Goal: Task Accomplishment & Management: Manage account settings

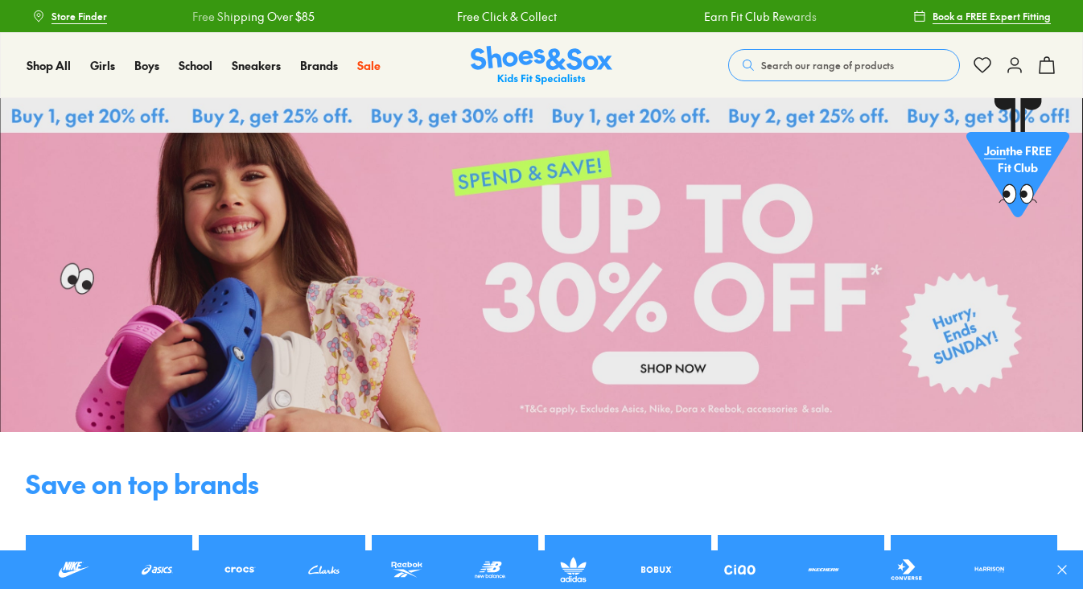
click at [1018, 72] on icon at bounding box center [1014, 65] width 19 height 19
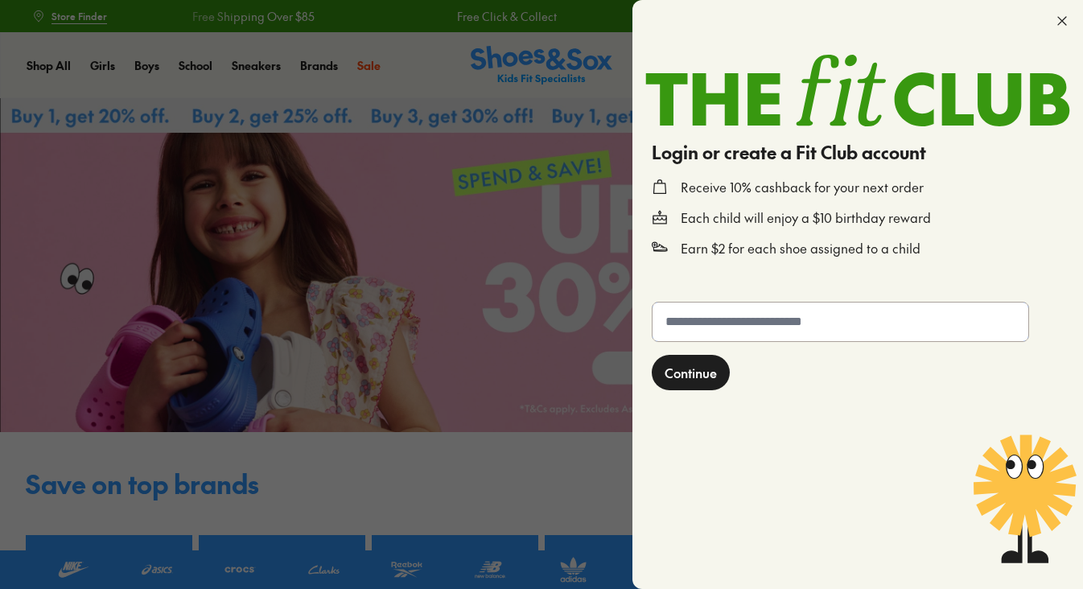
click at [792, 338] on input "text" at bounding box center [840, 321] width 376 height 39
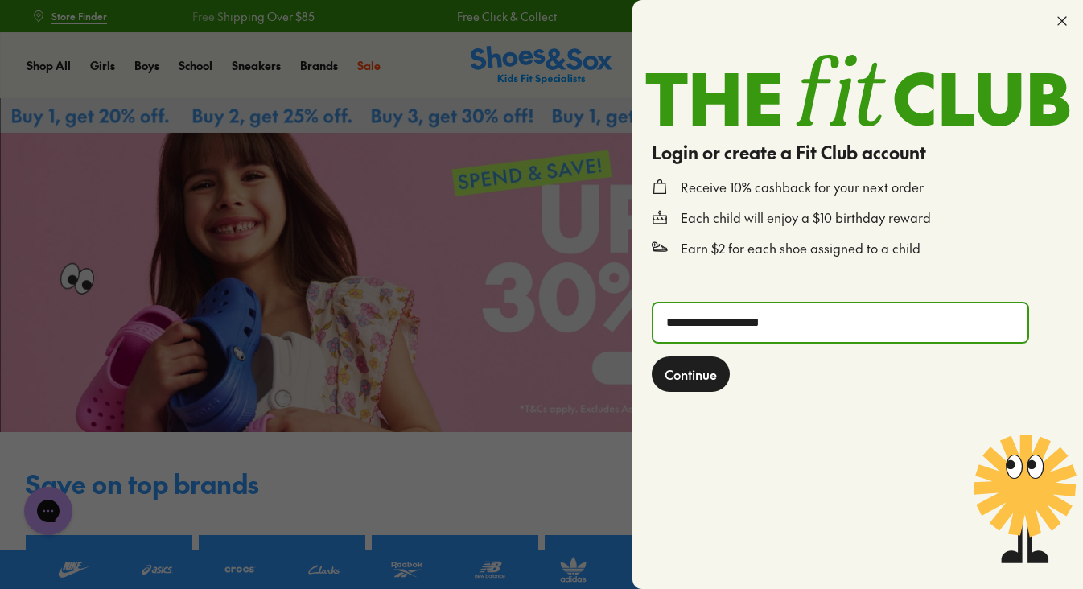
type input "**********"
click at [712, 376] on span "Continue" at bounding box center [690, 373] width 52 height 19
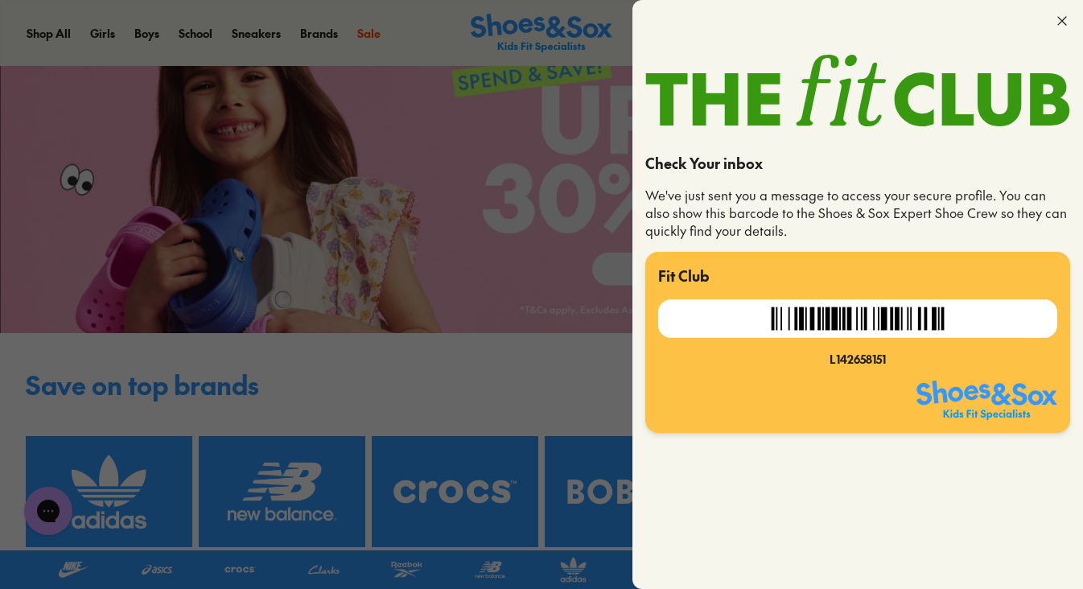
scroll to position [99, 0]
click at [1063, 21] on icon at bounding box center [1062, 21] width 16 height 16
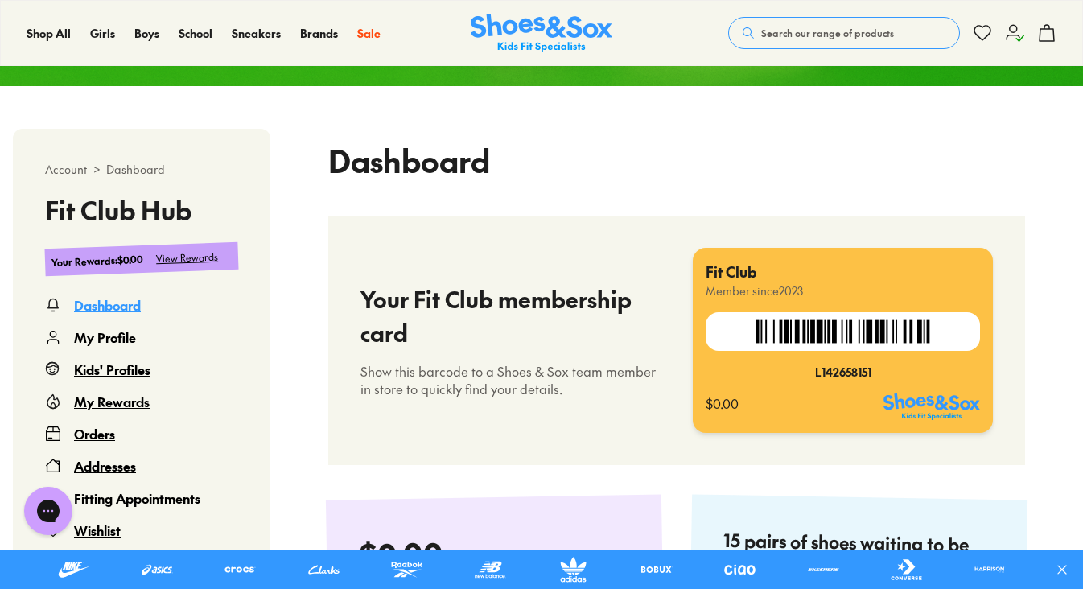
scroll to position [320, 0]
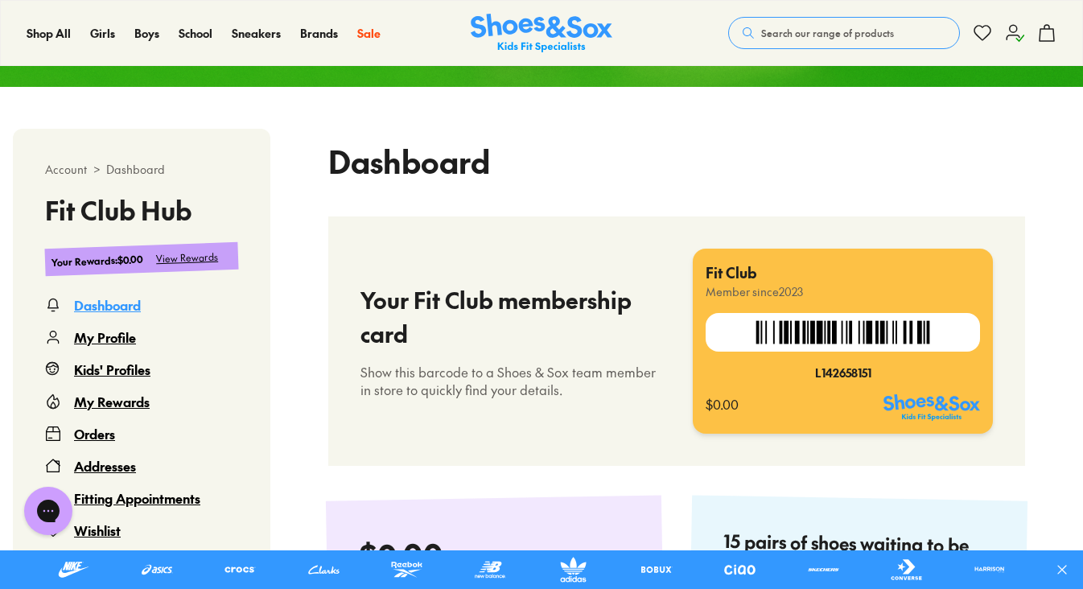
click at [199, 257] on div "View Rewards" at bounding box center [187, 257] width 63 height 17
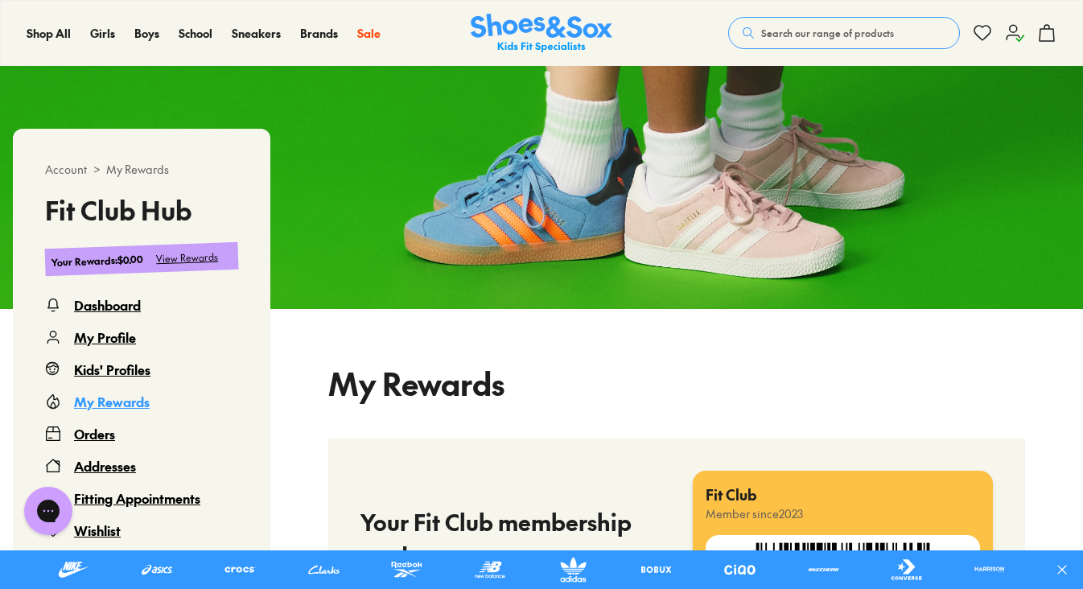
select select
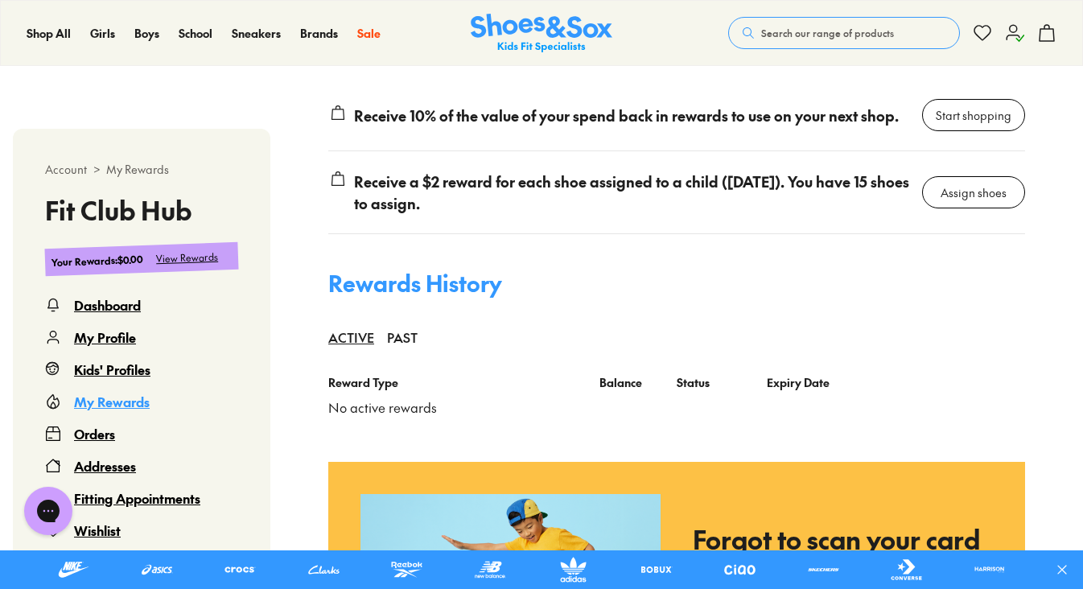
scroll to position [1119, 0]
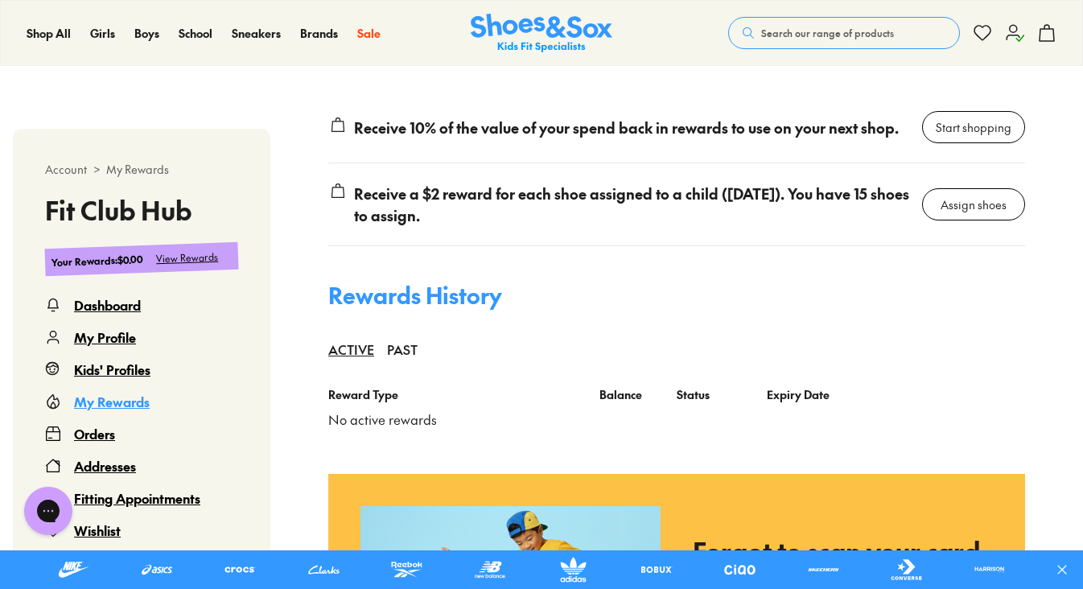
click at [964, 213] on div "Assign shoes" at bounding box center [973, 204] width 66 height 17
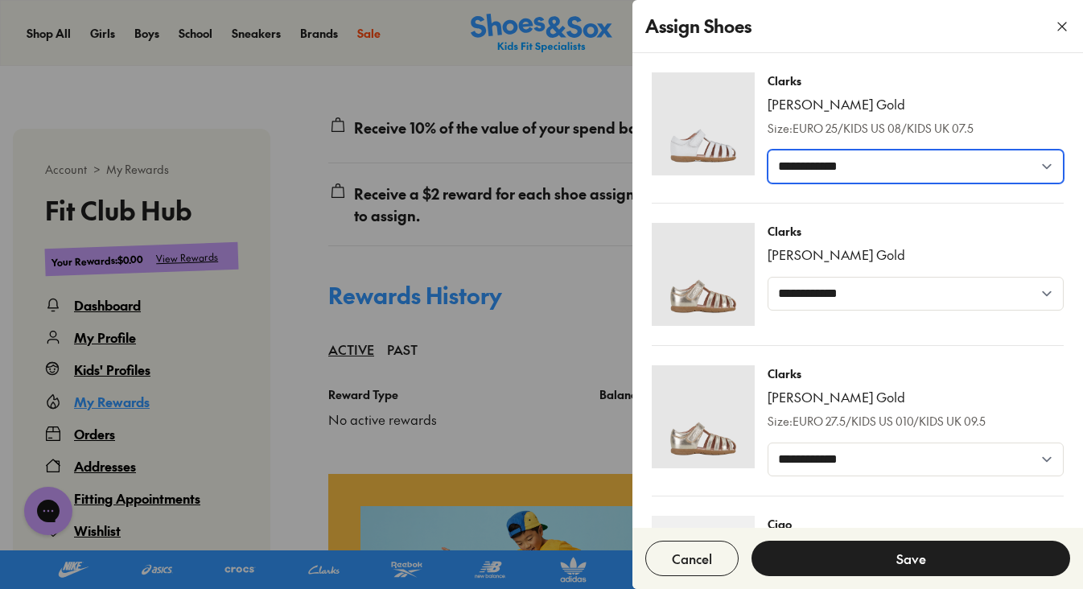
scroll to position [0, 0]
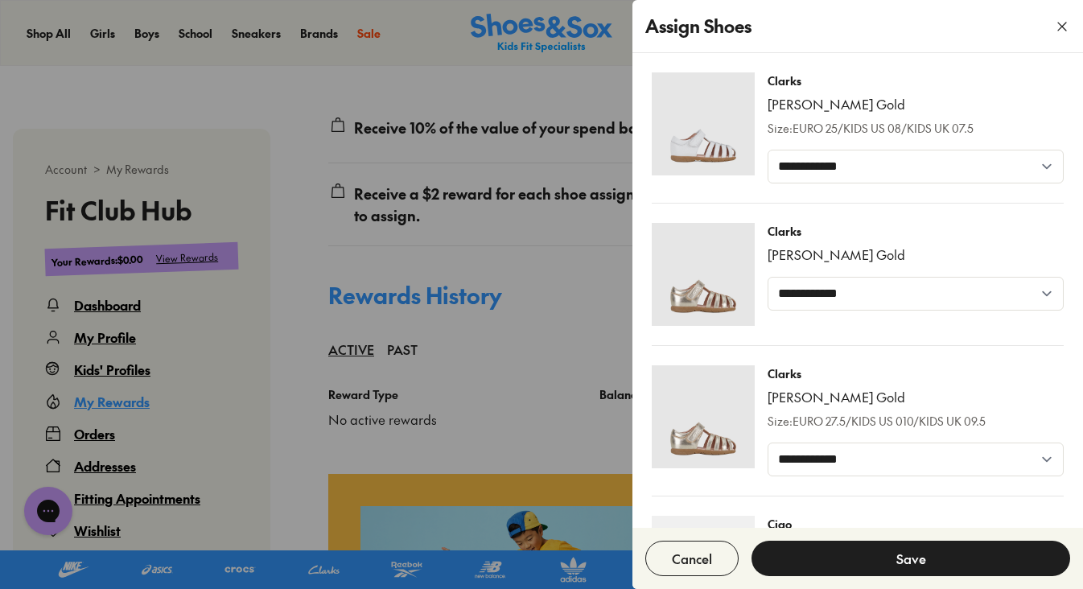
click at [114, 374] on div at bounding box center [541, 294] width 1083 height 589
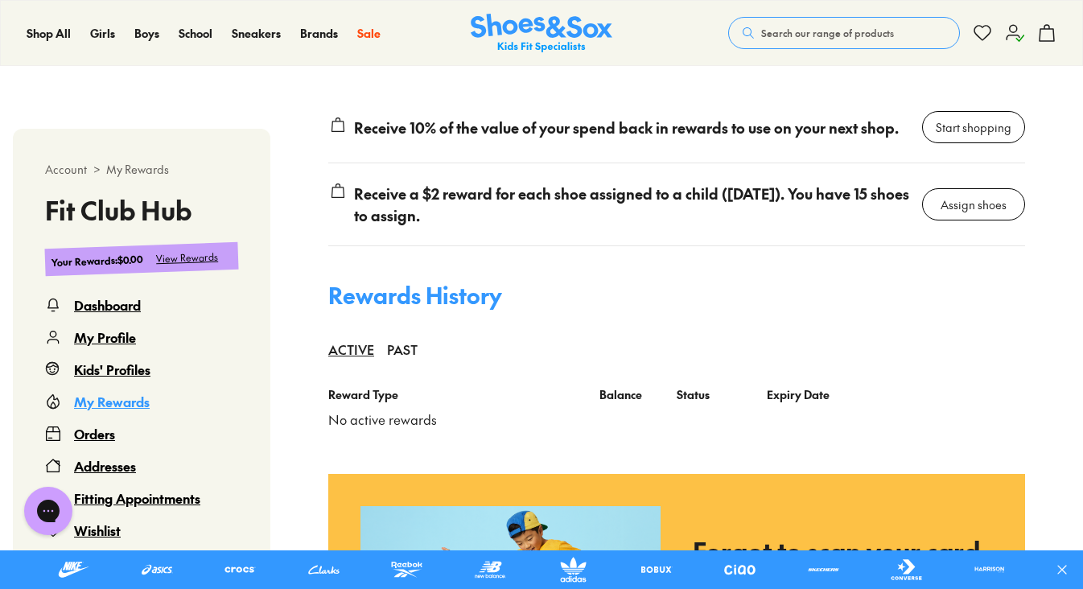
click at [114, 374] on div "Kids' Profiles" at bounding box center [112, 369] width 76 height 19
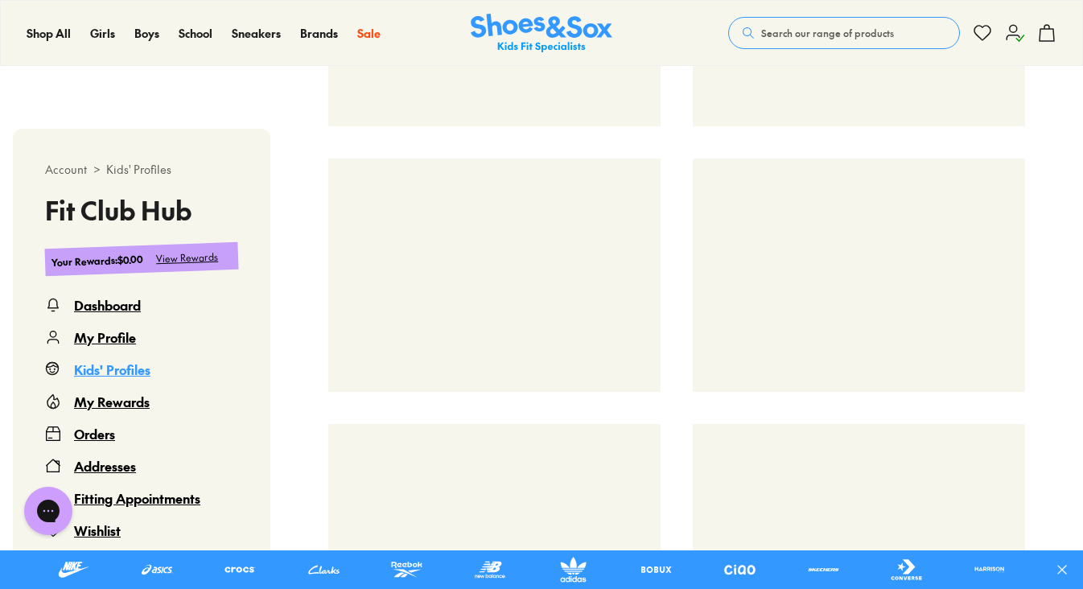
scroll to position [638, 1]
select select
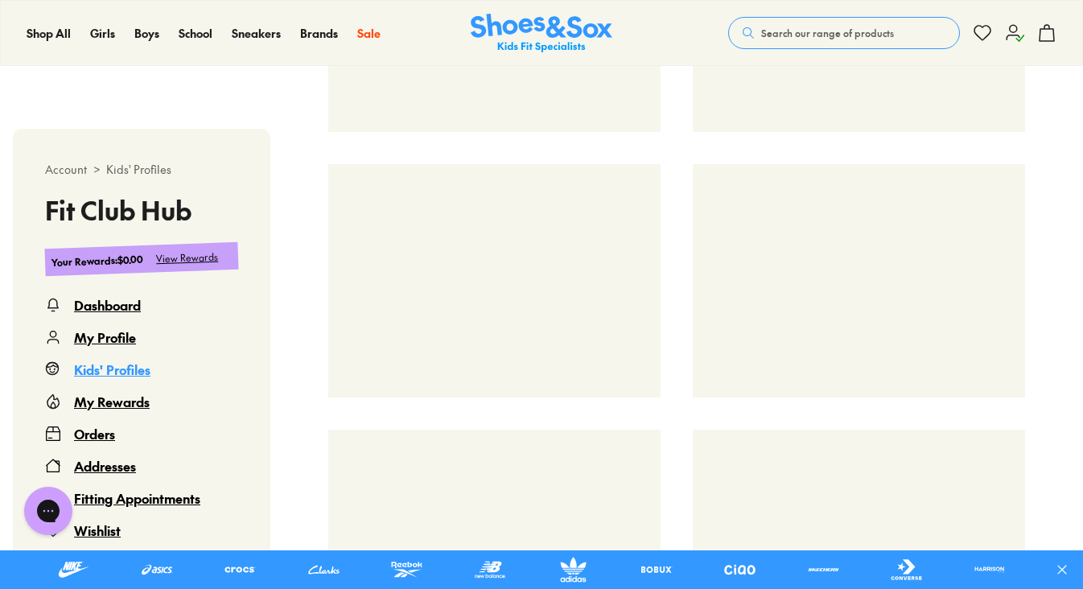
select select
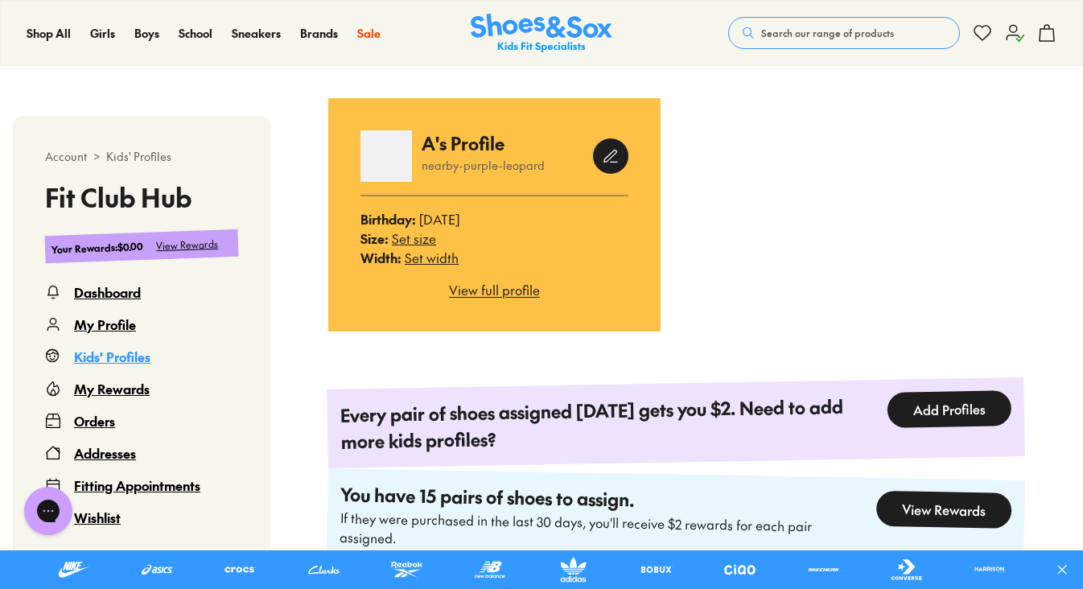
scroll to position [705, 0]
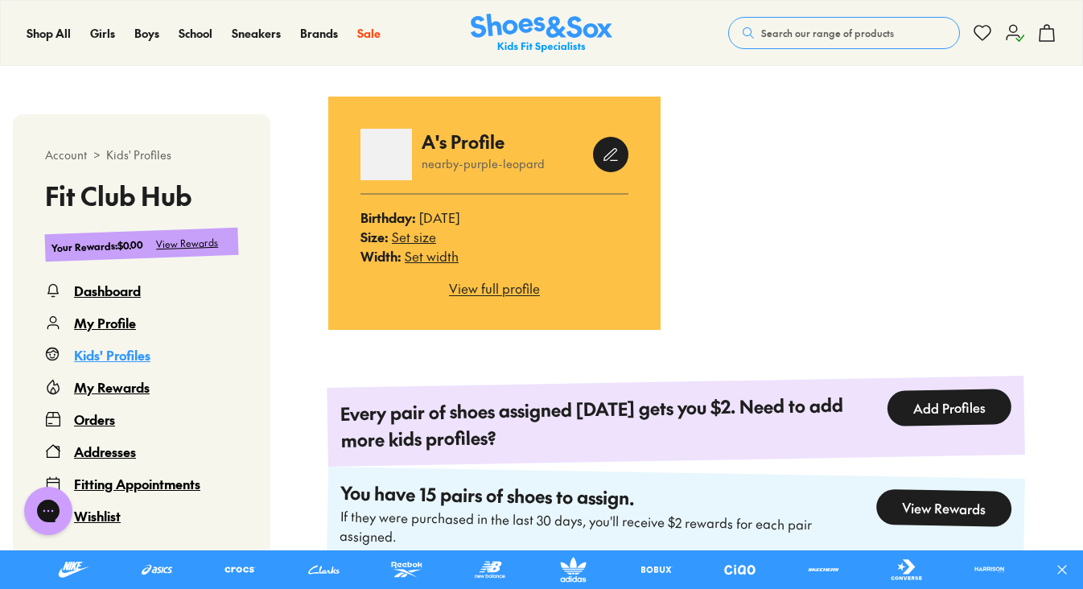
click at [964, 417] on button "Add Profiles" at bounding box center [948, 408] width 125 height 38
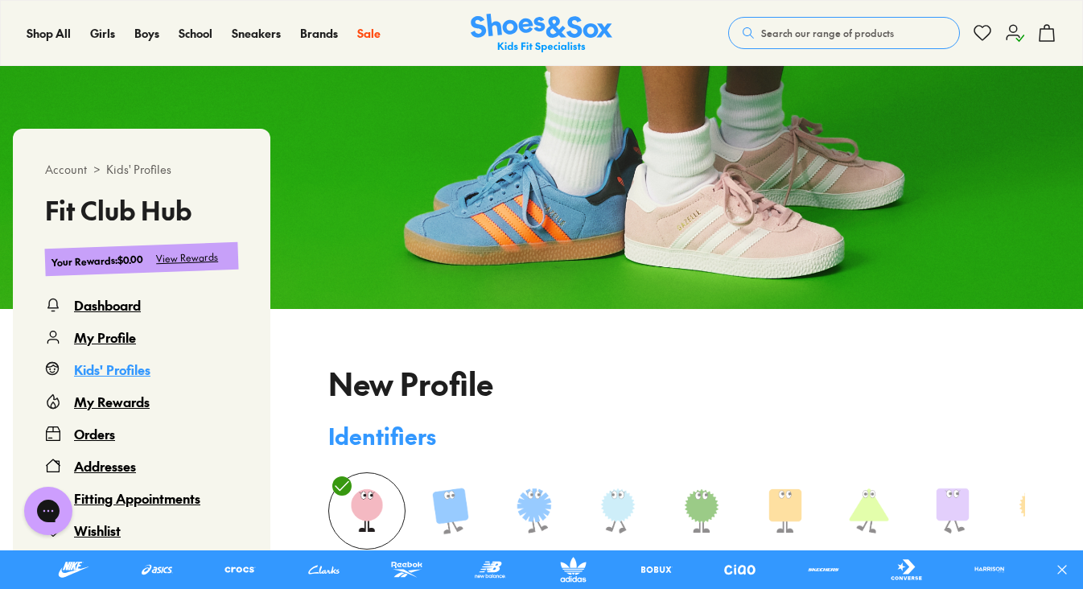
type input "**********"
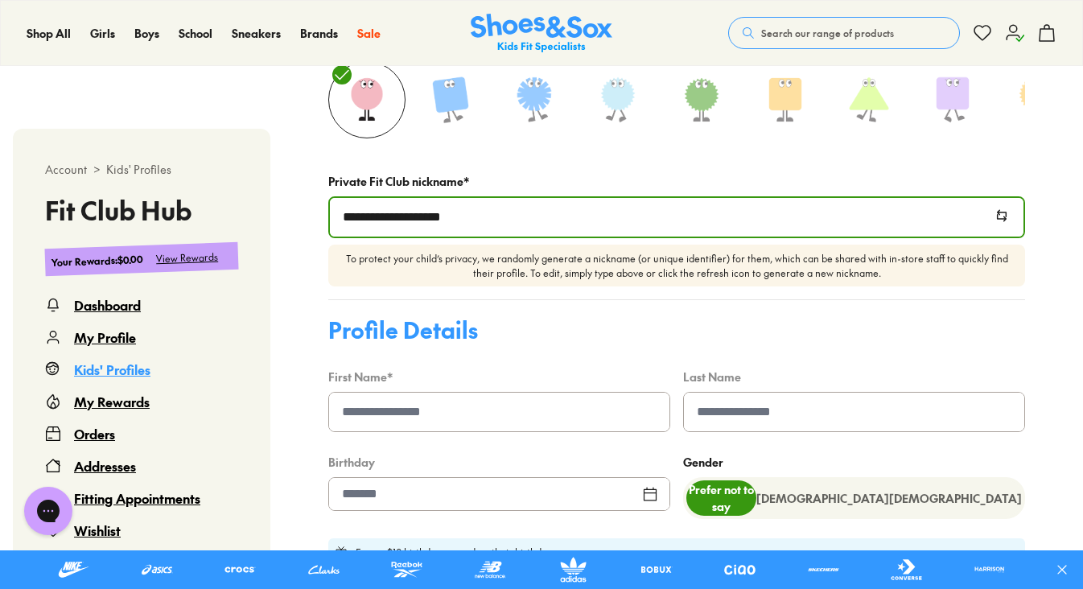
scroll to position [510, 0]
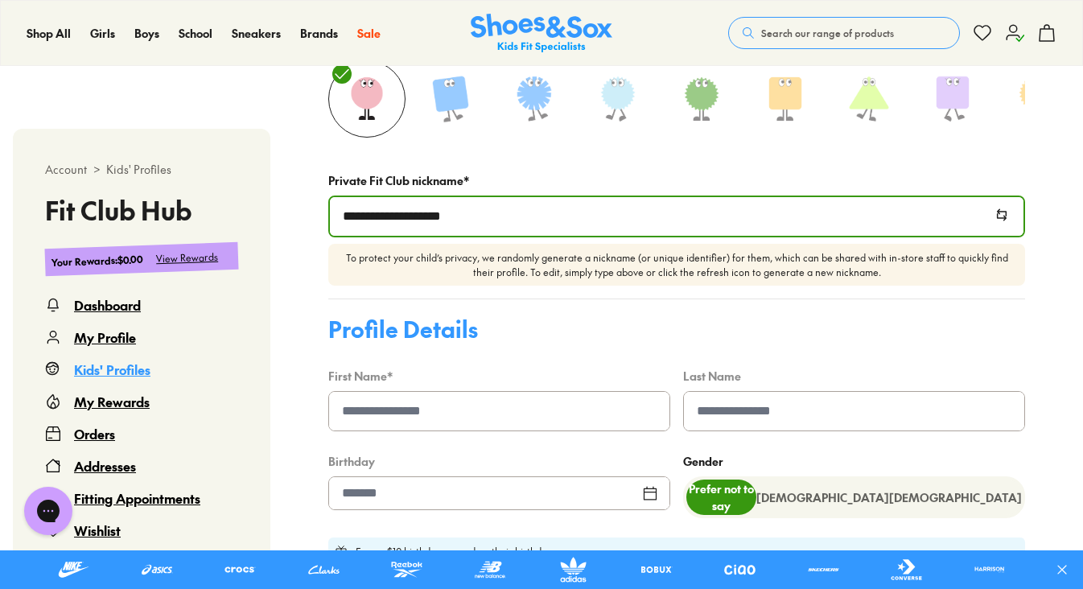
click at [563, 402] on input at bounding box center [499, 411] width 340 height 39
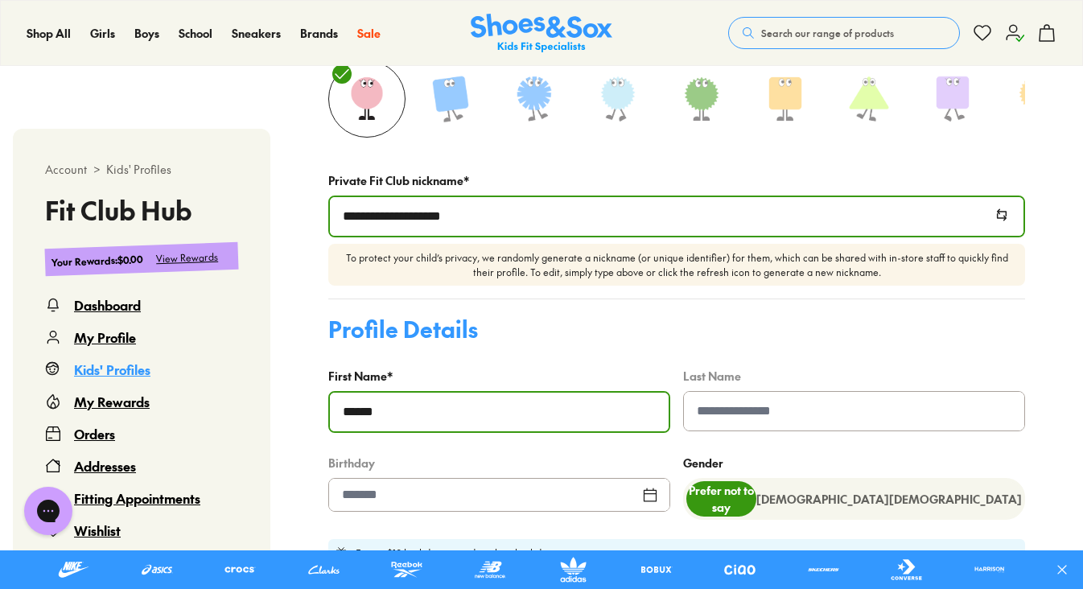
type input "******"
click at [758, 308] on form "**********" at bounding box center [676, 310] width 697 height 607
click at [751, 409] on input at bounding box center [854, 411] width 340 height 39
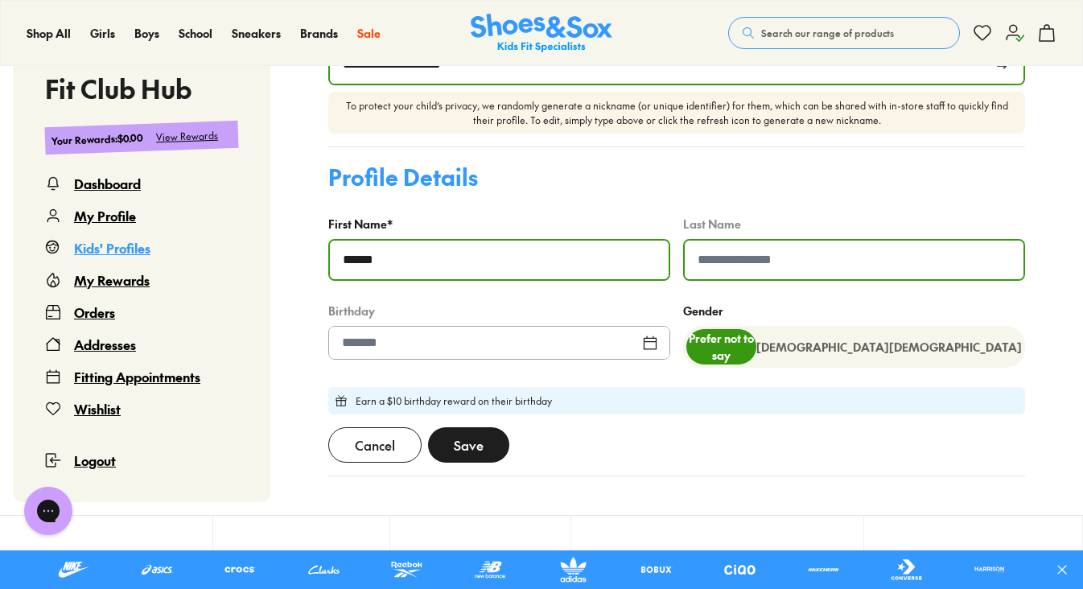
scroll to position [664, 0]
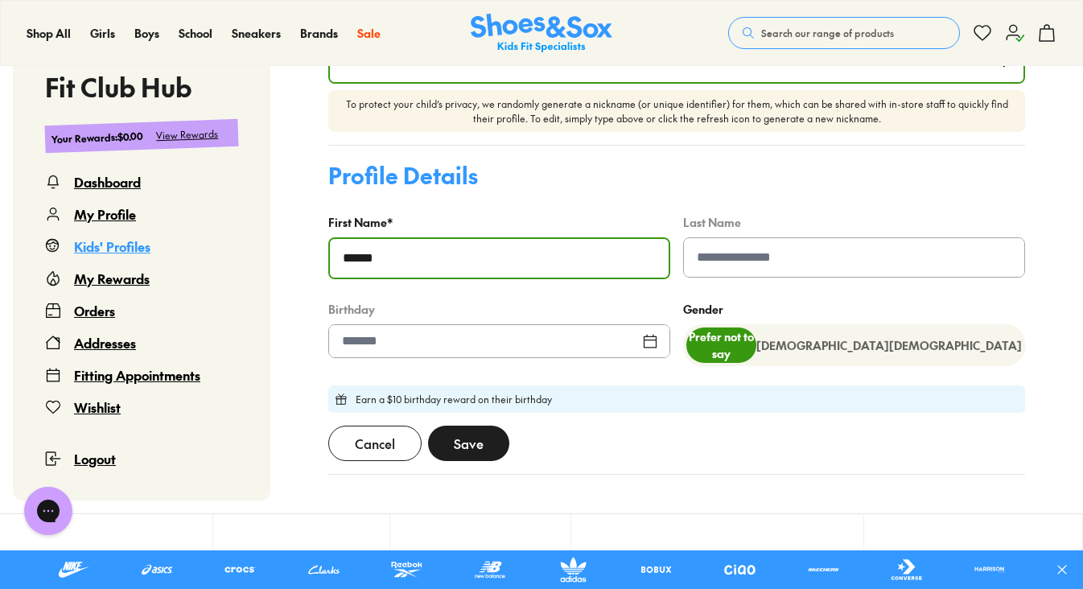
click at [650, 341] on div at bounding box center [499, 341] width 342 height 34
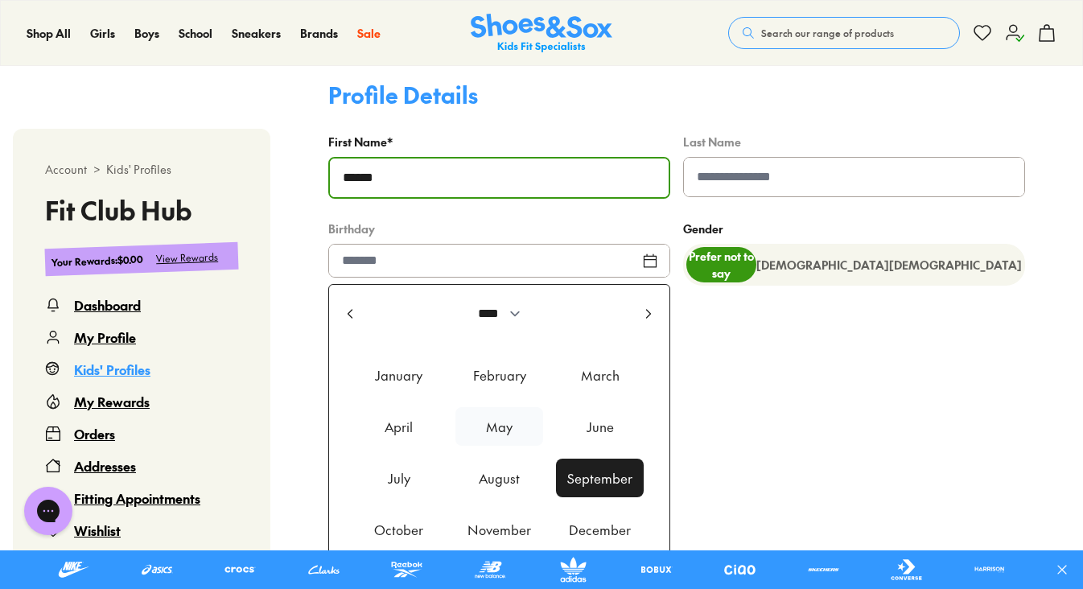
scroll to position [746, 0]
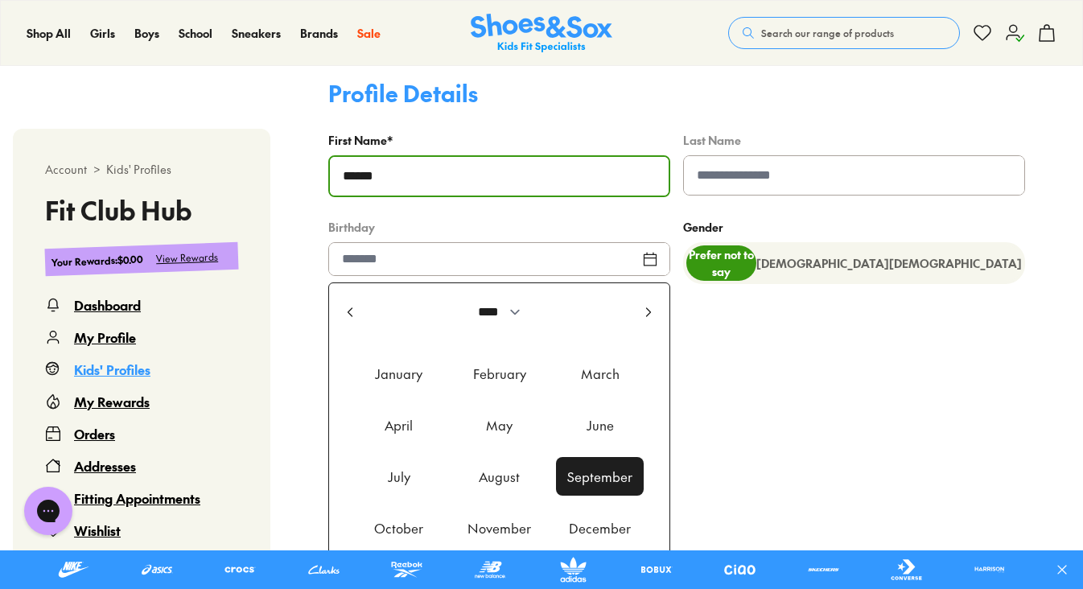
click at [348, 316] on use at bounding box center [350, 312] width 4 height 8
select select "****"
click at [483, 429] on div "May" at bounding box center [499, 424] width 88 height 39
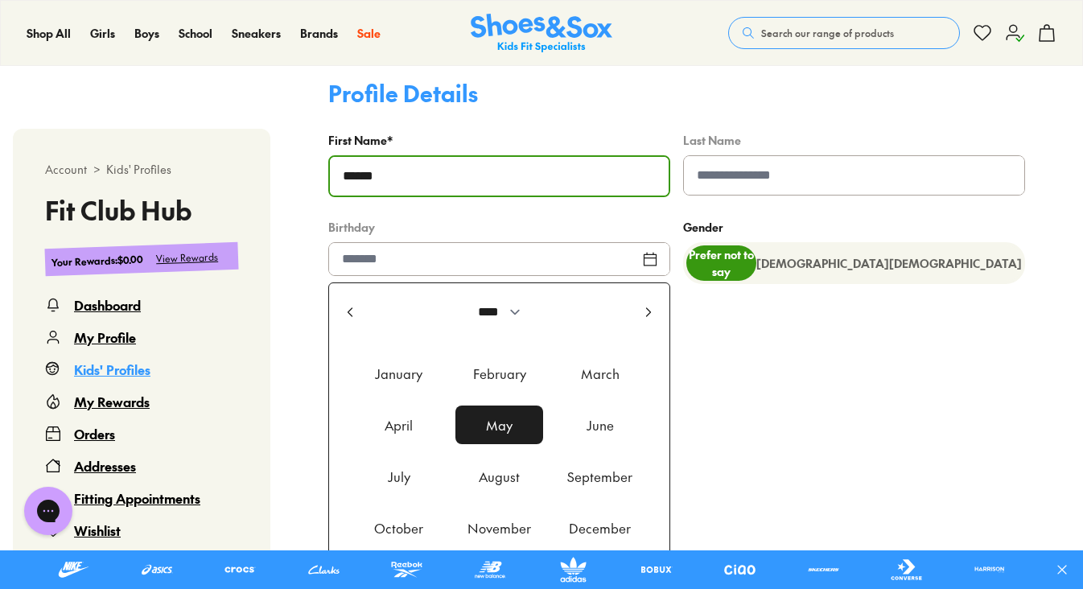
click at [764, 358] on div "Gender Prefer not to say Female Male" at bounding box center [854, 422] width 342 height 412
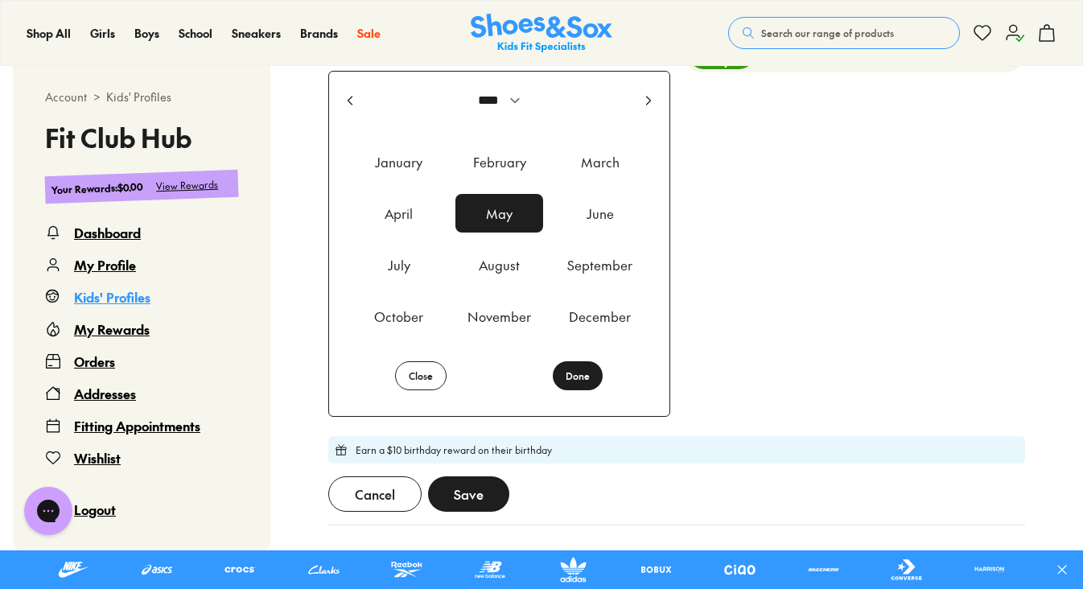
scroll to position [972, 0]
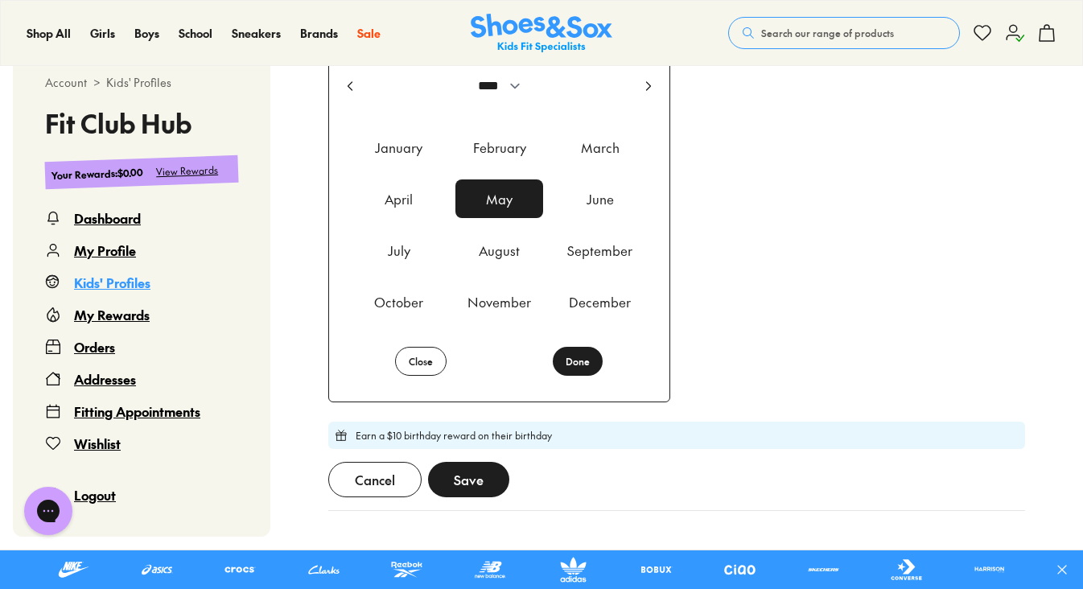
click at [587, 371] on button "Done" at bounding box center [578, 361] width 50 height 29
type input "********"
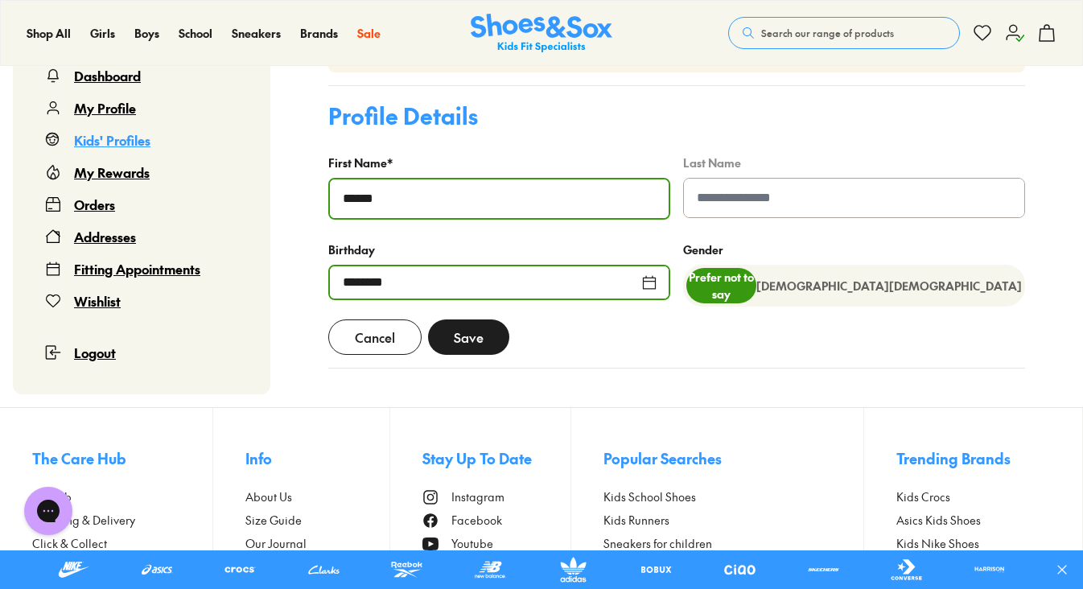
scroll to position [711, 0]
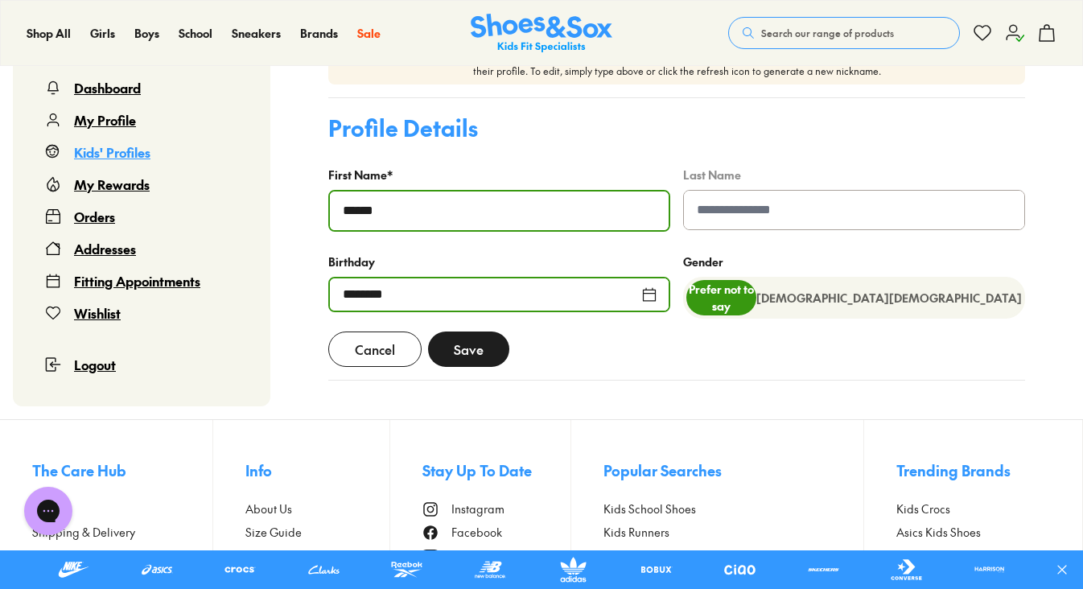
click at [471, 355] on span "Save" at bounding box center [469, 348] width 30 height 19
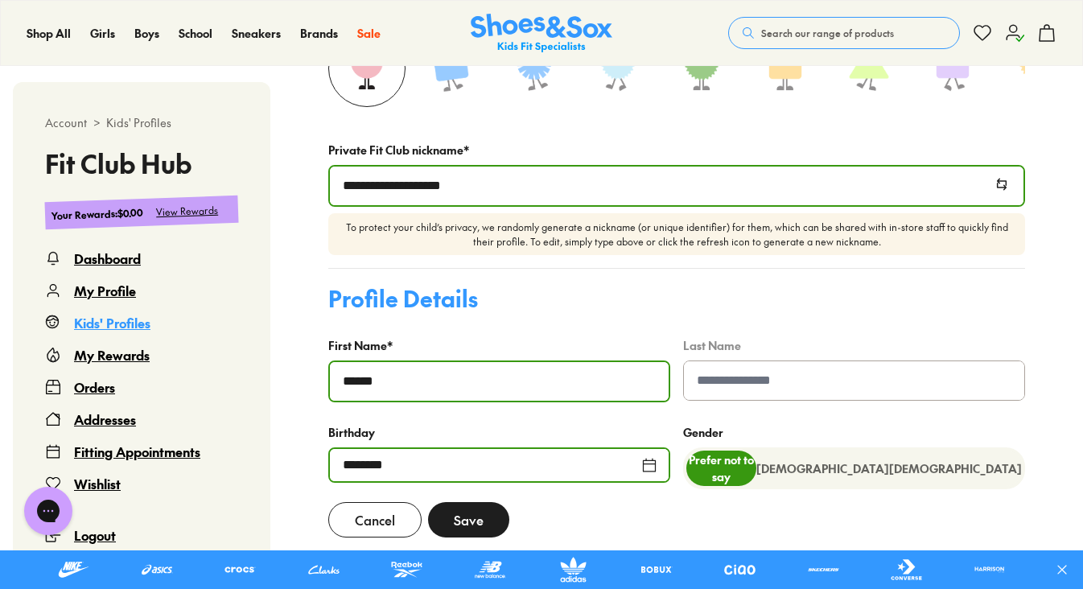
scroll to position [697, 0]
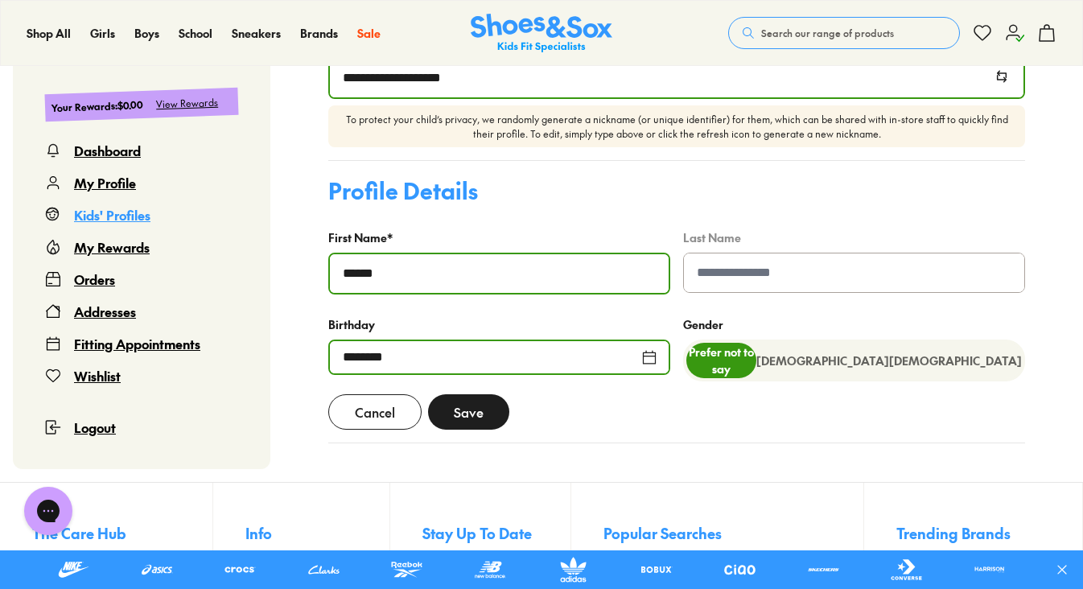
click at [118, 220] on div "Kids' Profiles" at bounding box center [112, 214] width 76 height 19
click at [81, 192] on div "My Profile" at bounding box center [105, 182] width 62 height 19
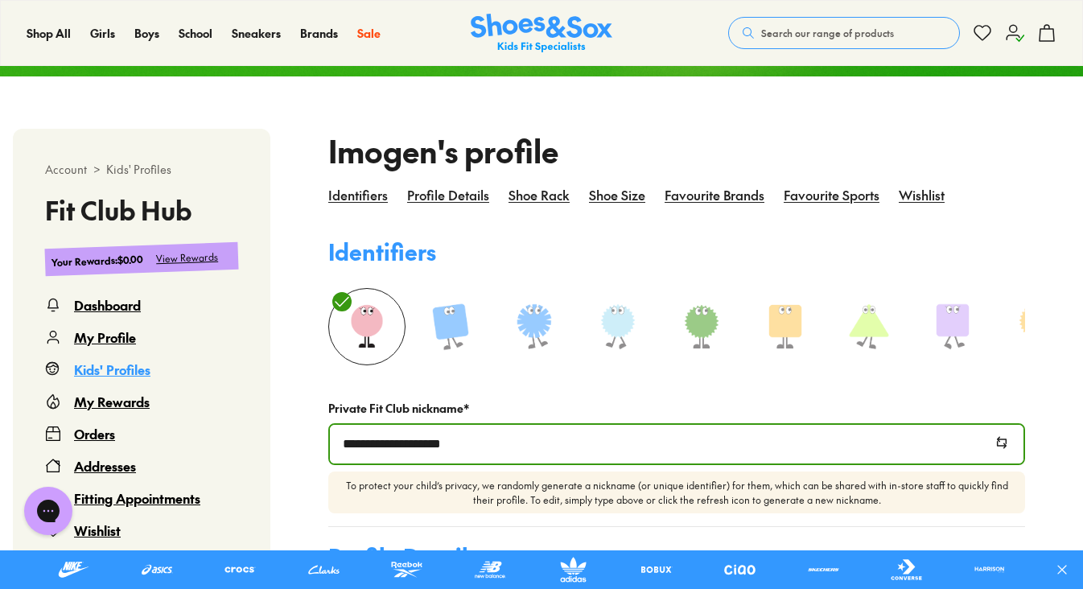
scroll to position [329, 0]
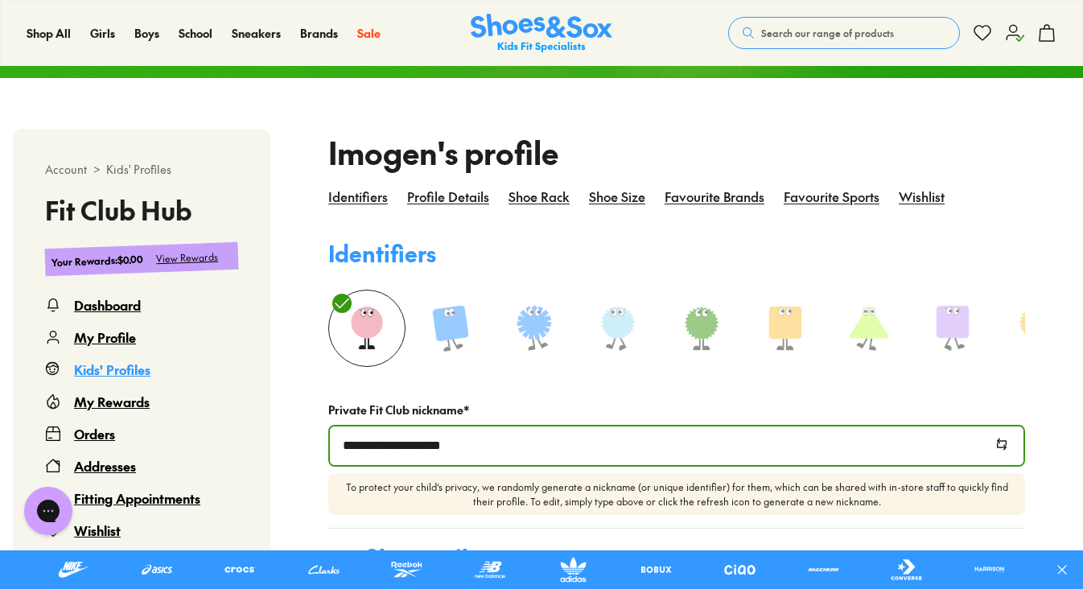
click at [140, 406] on div "My Rewards" at bounding box center [112, 401] width 76 height 19
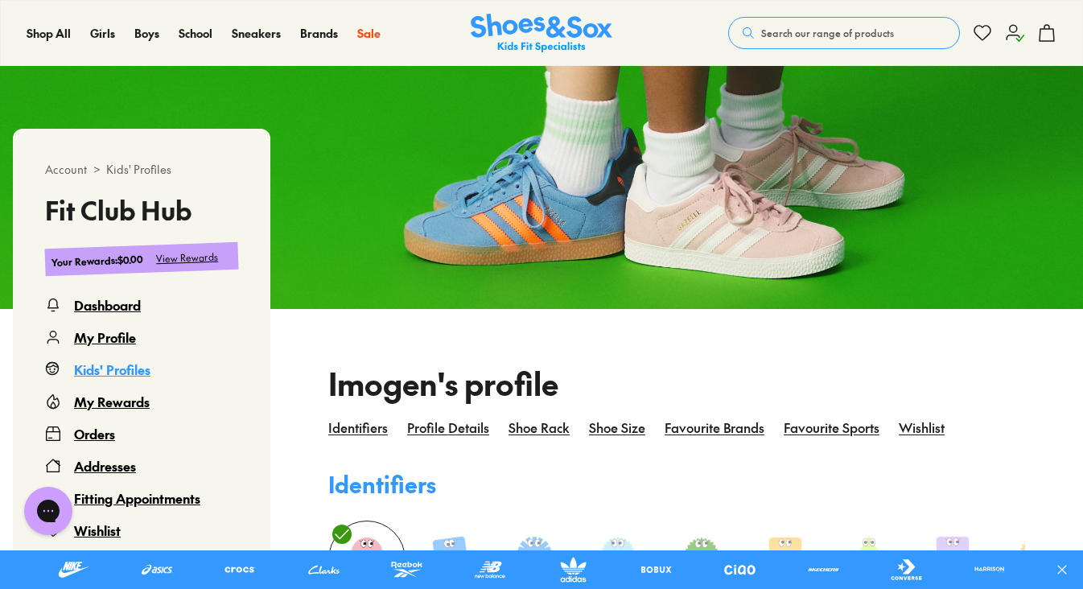
click at [140, 376] on div "Kids' Profiles" at bounding box center [112, 369] width 76 height 19
click at [112, 302] on div "Dashboard" at bounding box center [107, 304] width 67 height 19
click at [112, 308] on div "Dashboard" at bounding box center [107, 304] width 67 height 19
click at [209, 253] on div "View Rewards" at bounding box center [187, 257] width 63 height 17
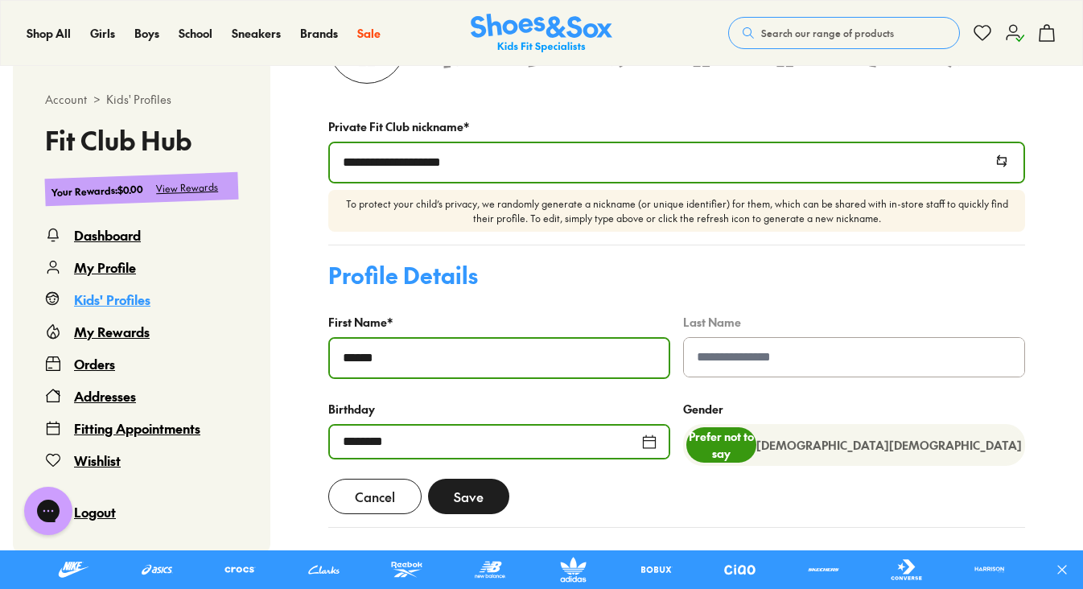
scroll to position [656, 0]
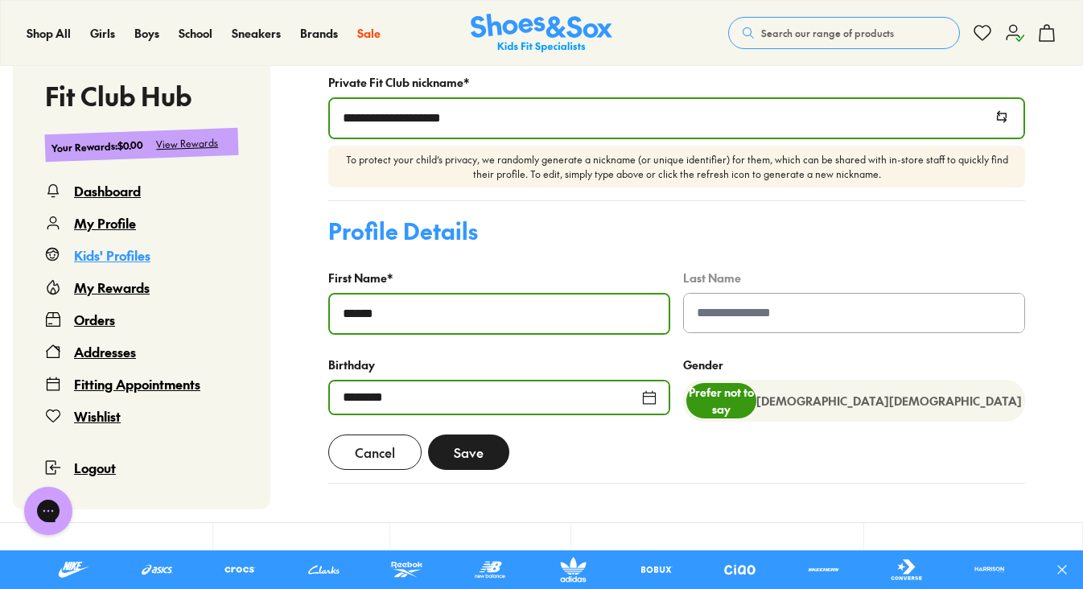
click at [469, 462] on span "Save" at bounding box center [469, 451] width 30 height 19
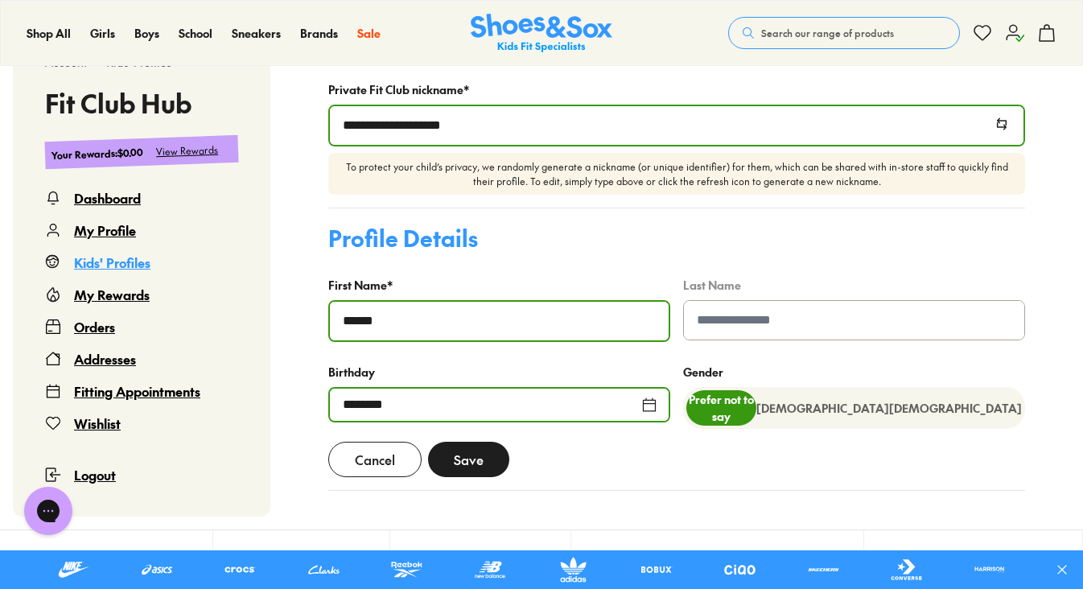
scroll to position [681, 0]
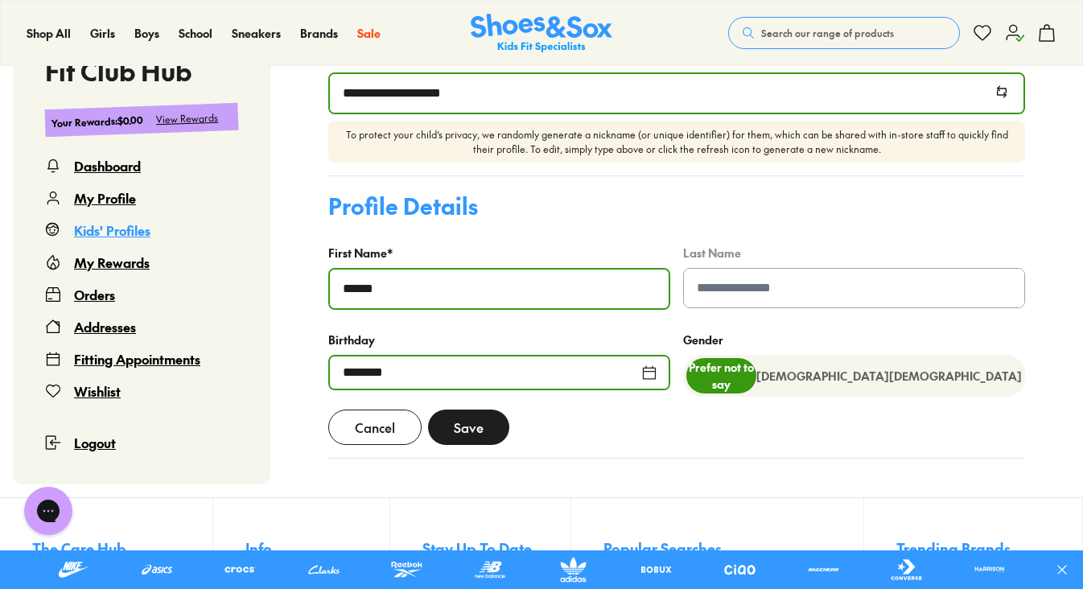
click at [476, 436] on span "Save" at bounding box center [469, 426] width 30 height 19
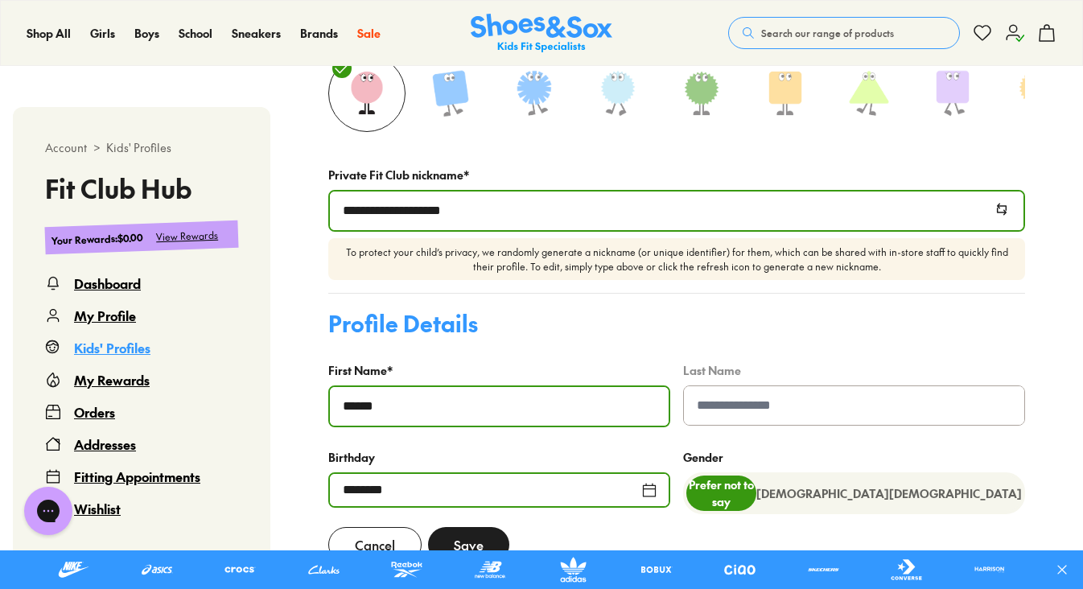
scroll to position [565, 0]
click at [537, 231] on div "**********" at bounding box center [676, 210] width 697 height 42
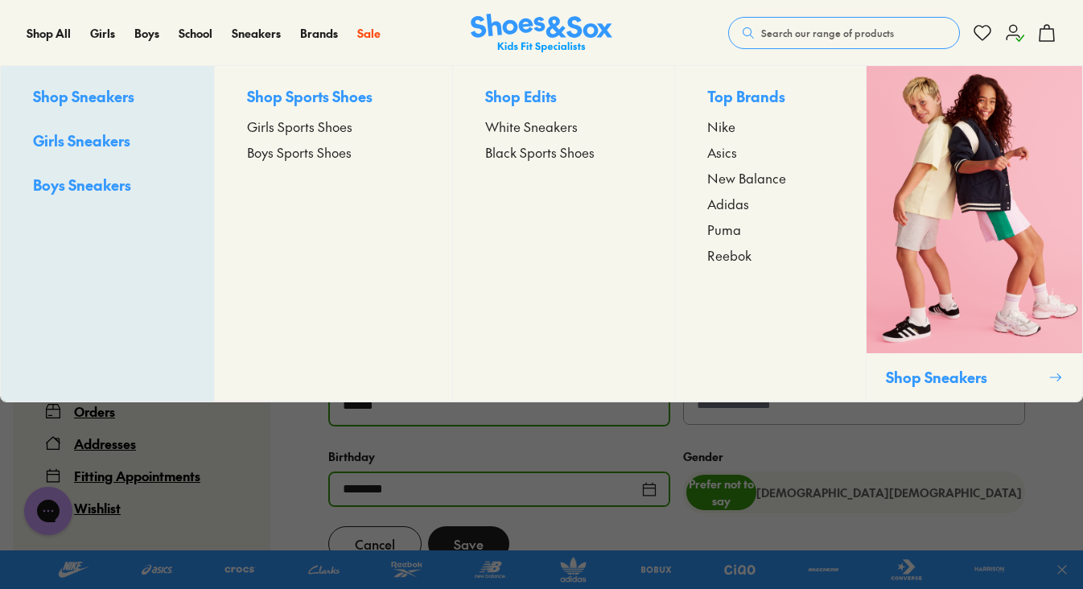
click at [107, 97] on span "Shop Sneakers" at bounding box center [83, 96] width 101 height 20
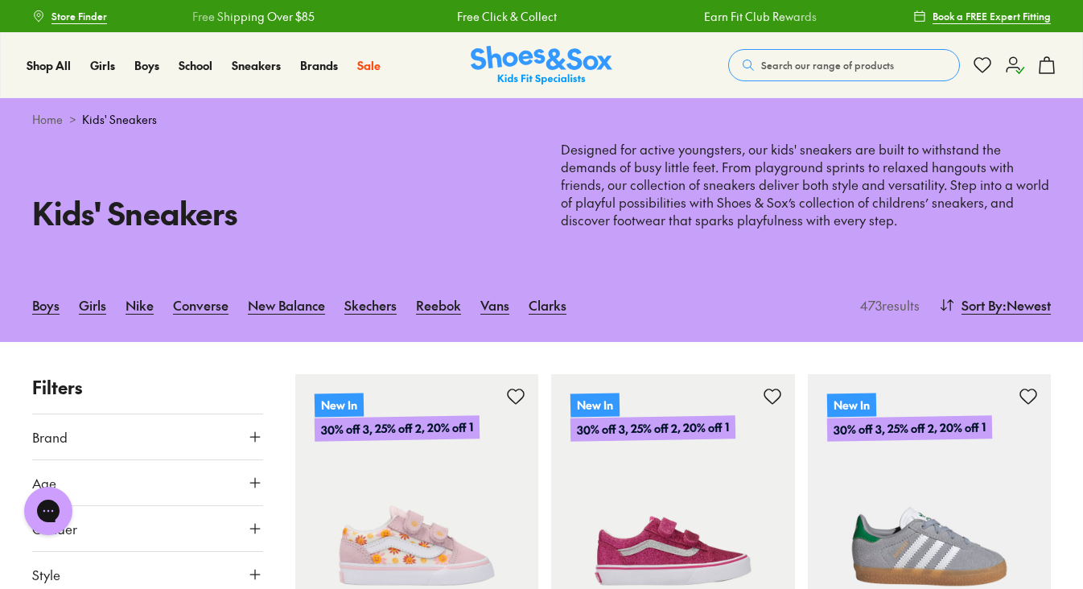
click at [1008, 72] on icon at bounding box center [1014, 65] width 19 height 19
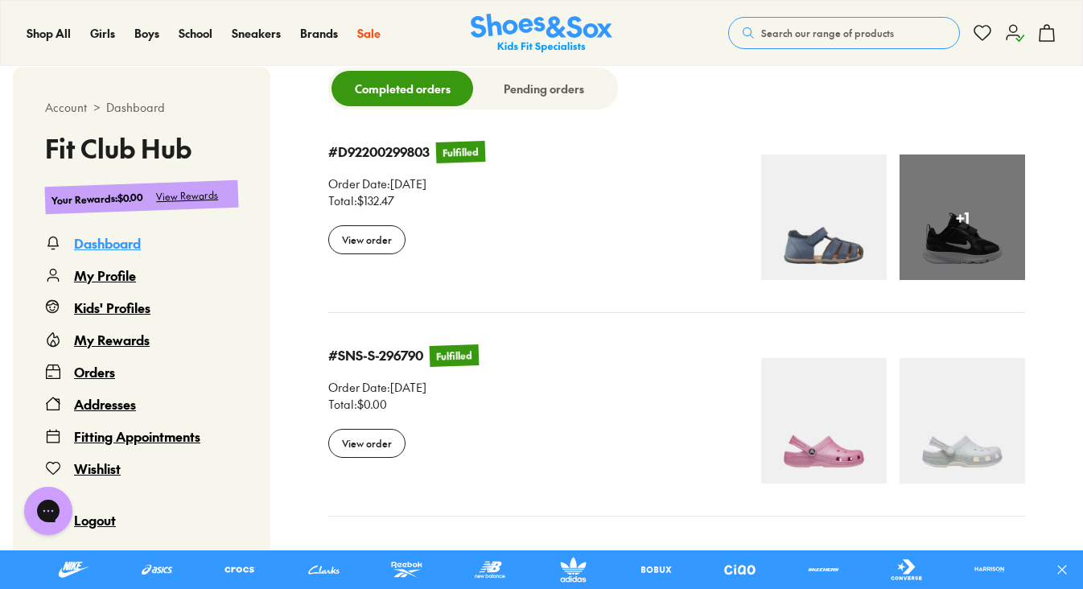
scroll to position [1508, 0]
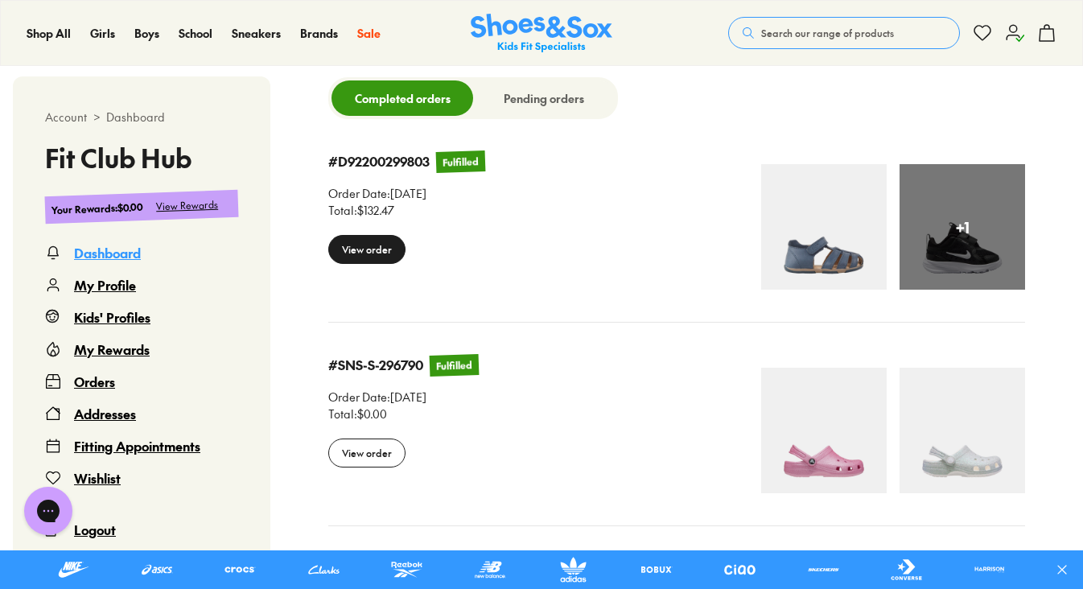
click at [390, 264] on div "View order" at bounding box center [366, 249] width 77 height 29
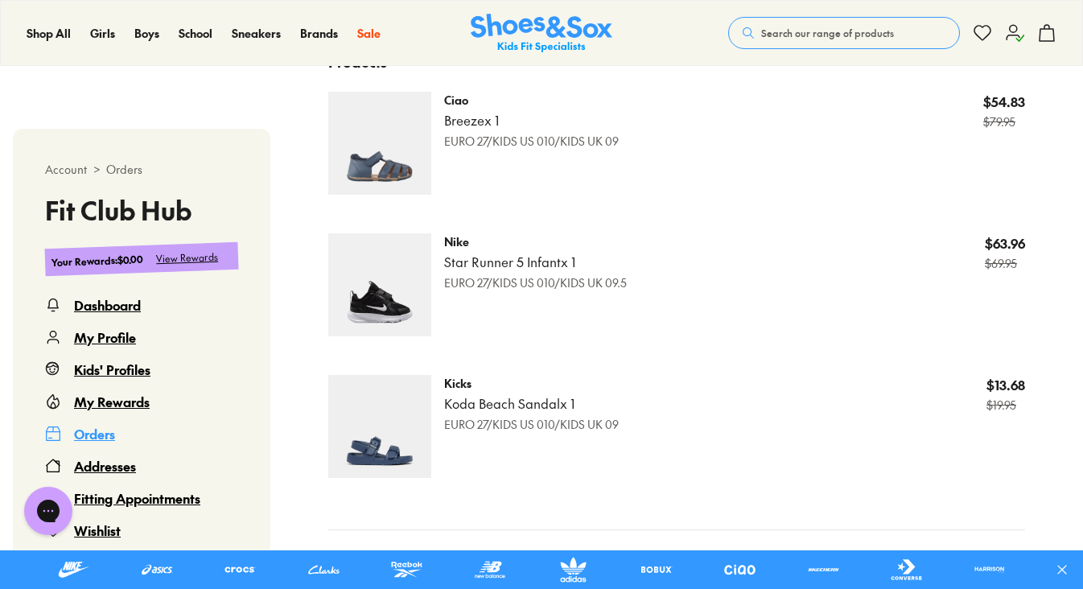
scroll to position [737, 0]
click at [190, 260] on div "View Rewards" at bounding box center [187, 257] width 63 height 17
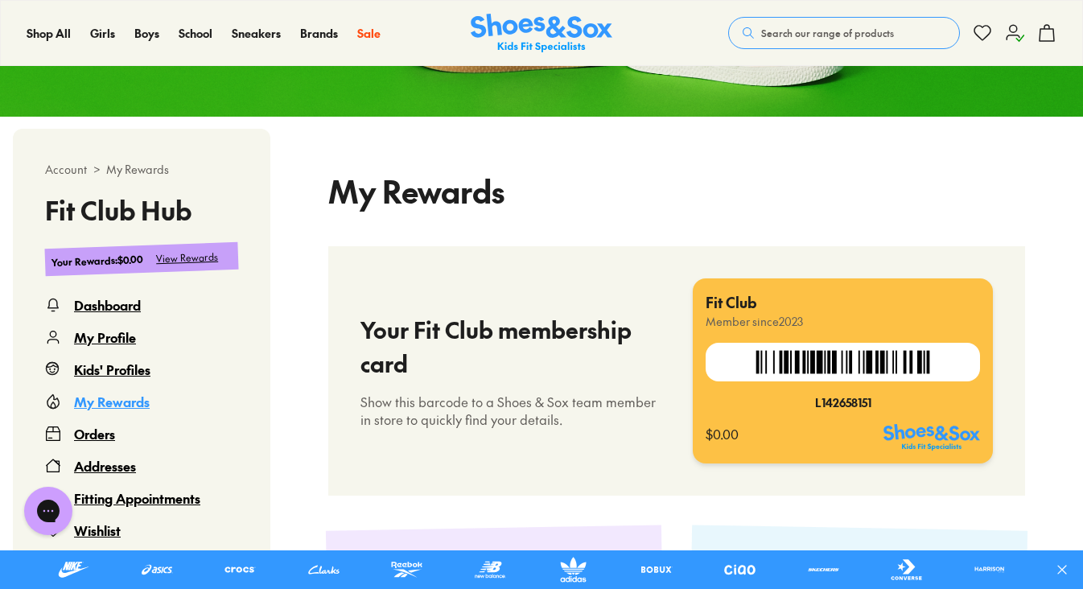
select select
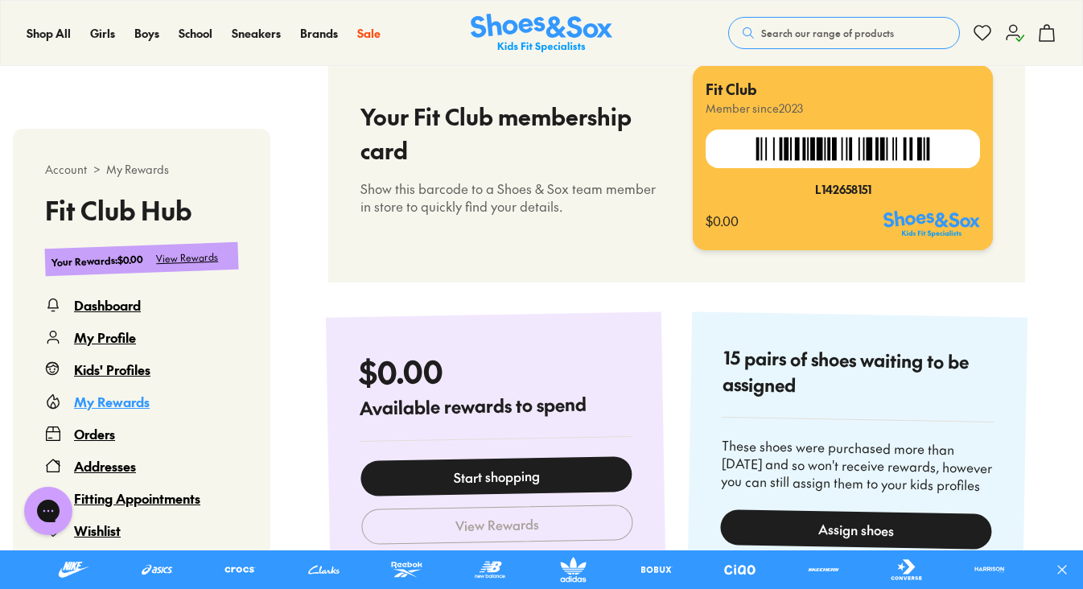
scroll to position [615, 0]
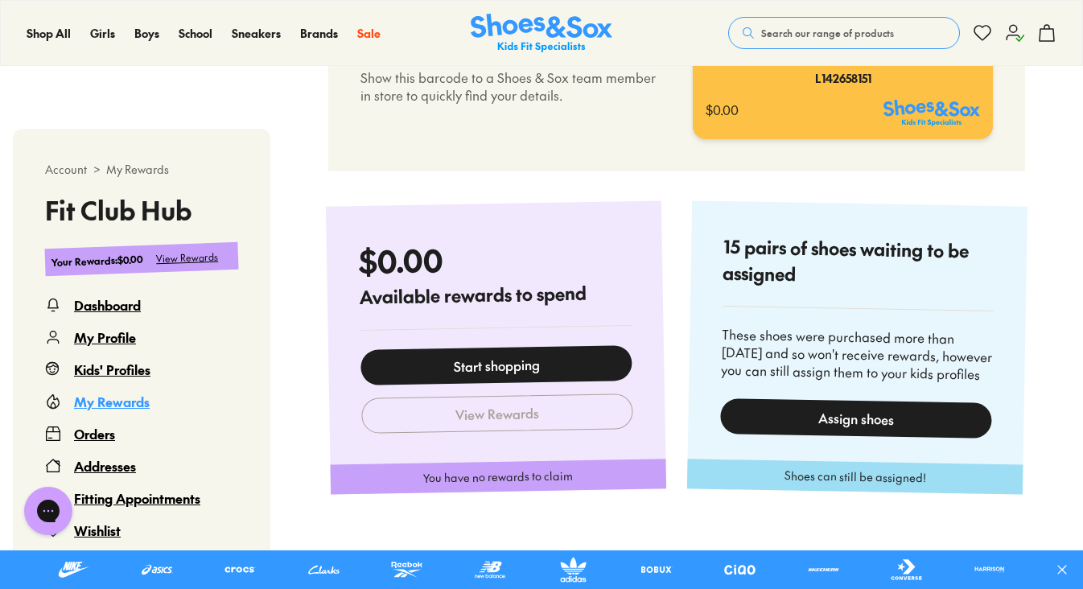
click at [888, 436] on div "Assign shoes" at bounding box center [856, 418] width 272 height 40
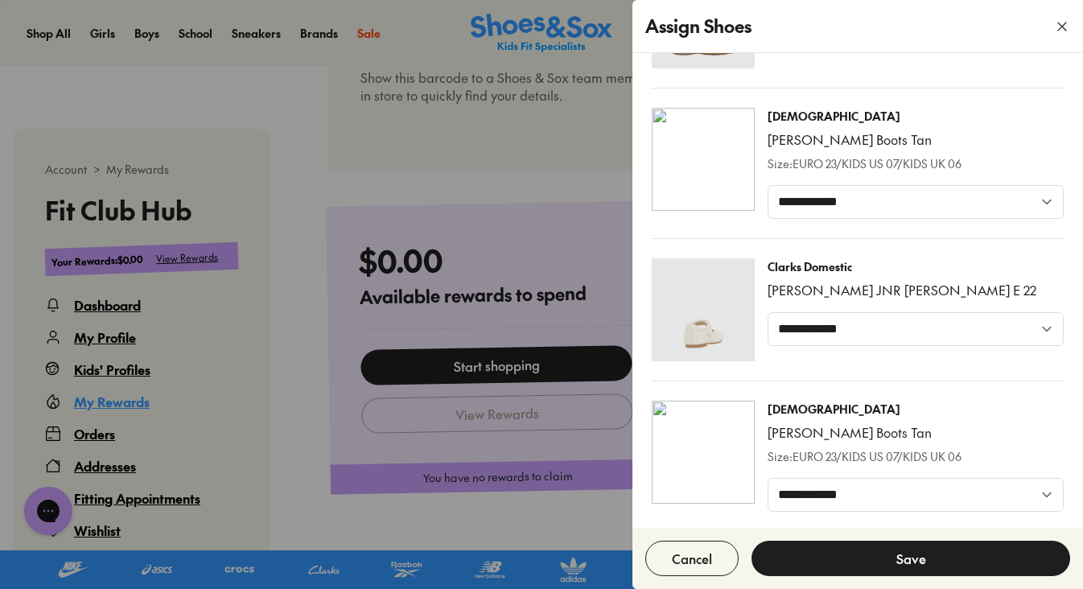
scroll to position [1705, 0]
click at [691, 564] on button "Cancel" at bounding box center [691, 558] width 93 height 35
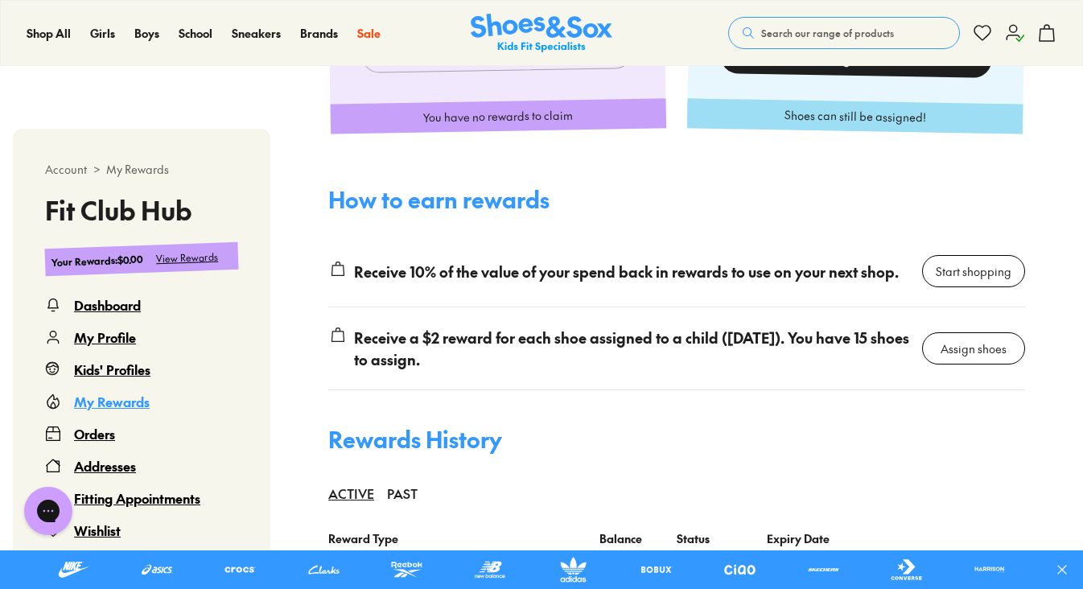
scroll to position [981, 0]
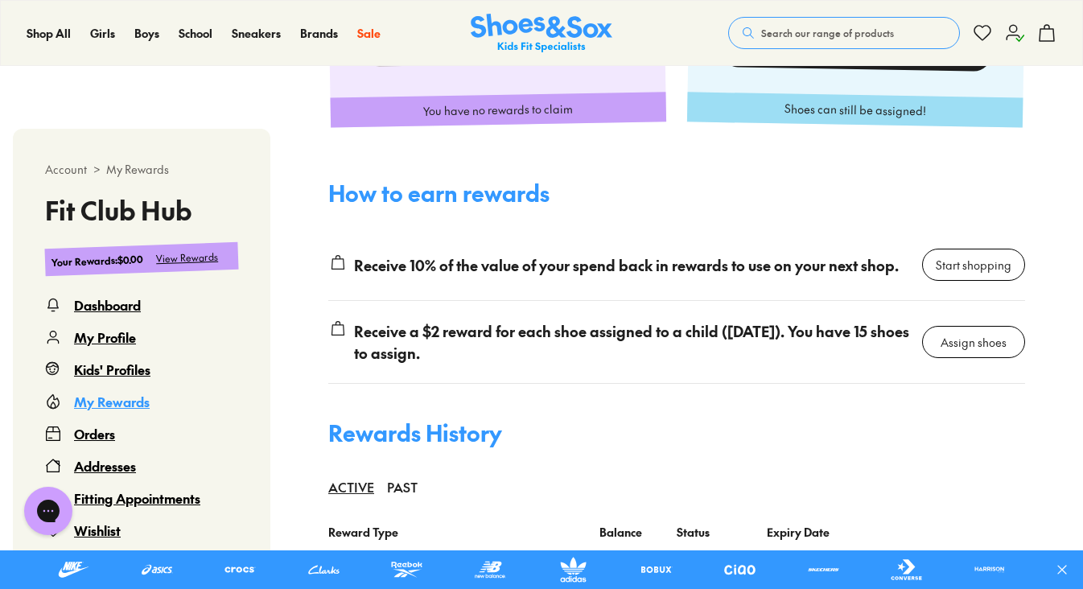
click at [973, 351] on div "Assign shoes" at bounding box center [973, 342] width 66 height 17
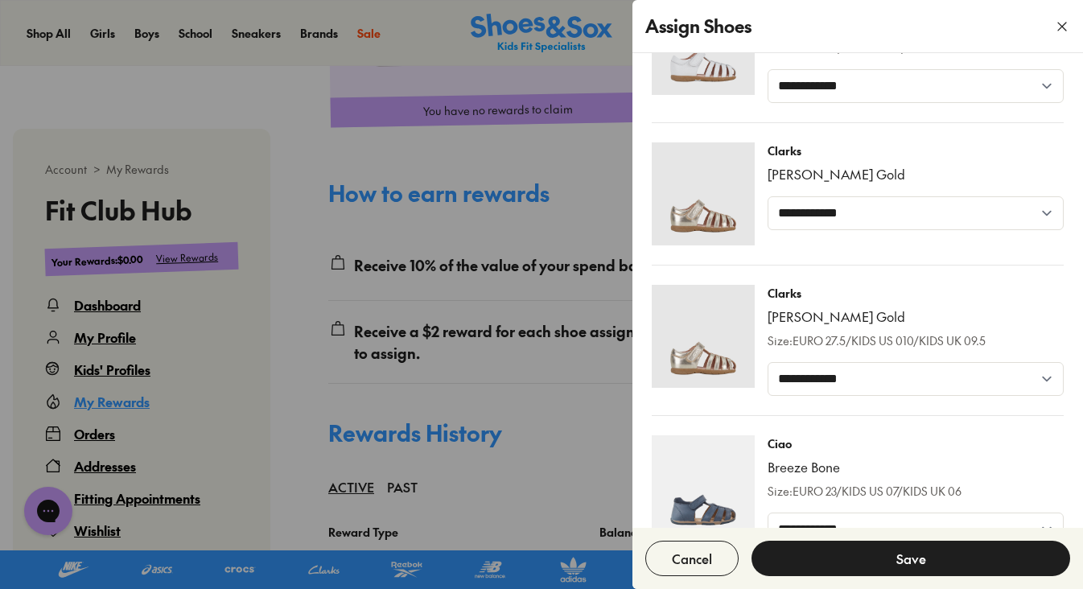
scroll to position [14, 0]
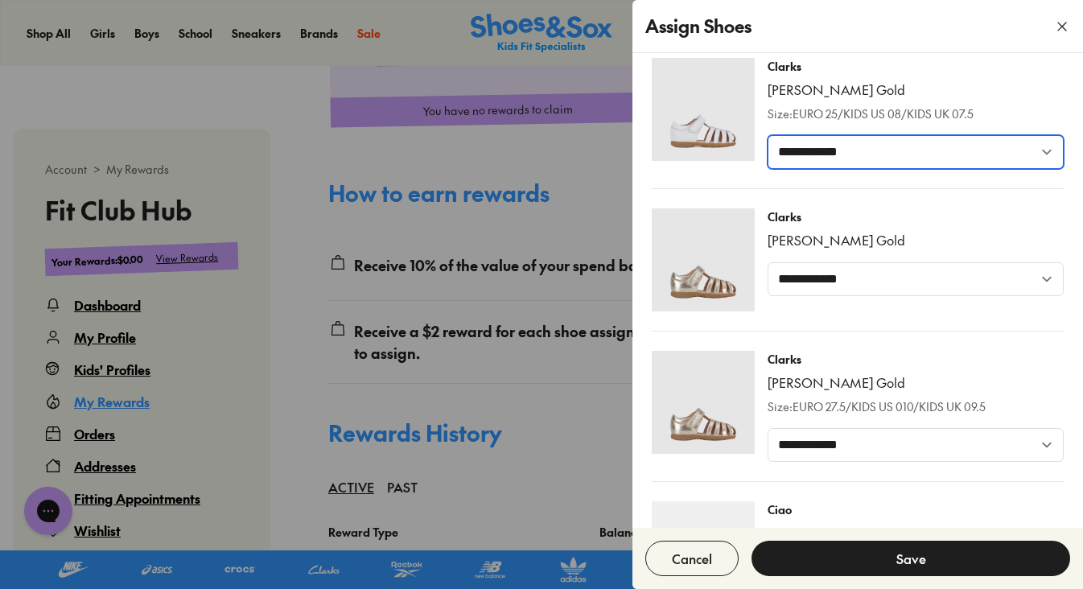
select select "*****"
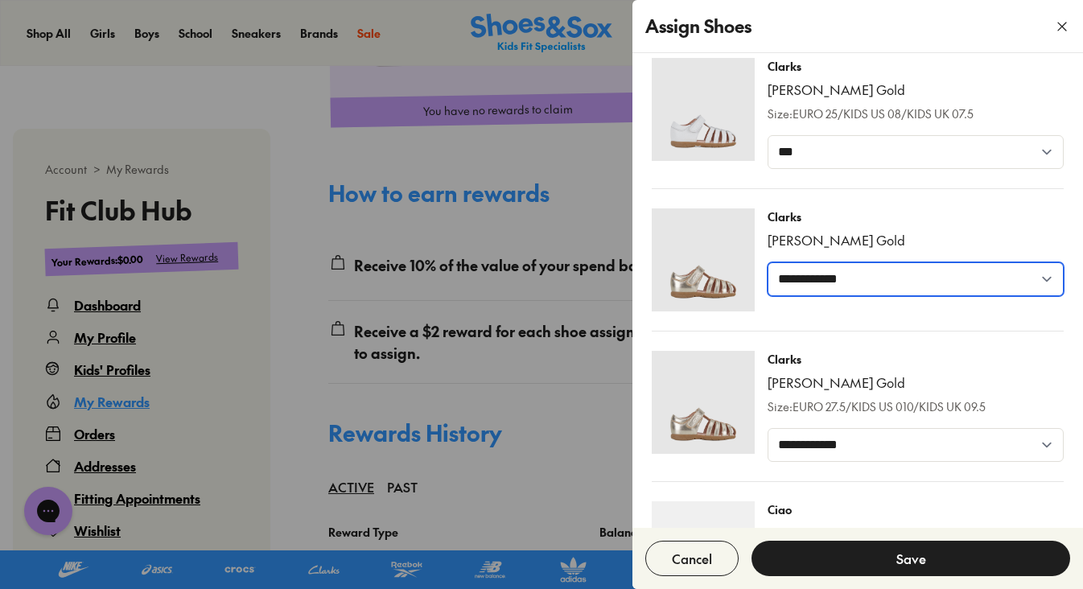
select select "*****"
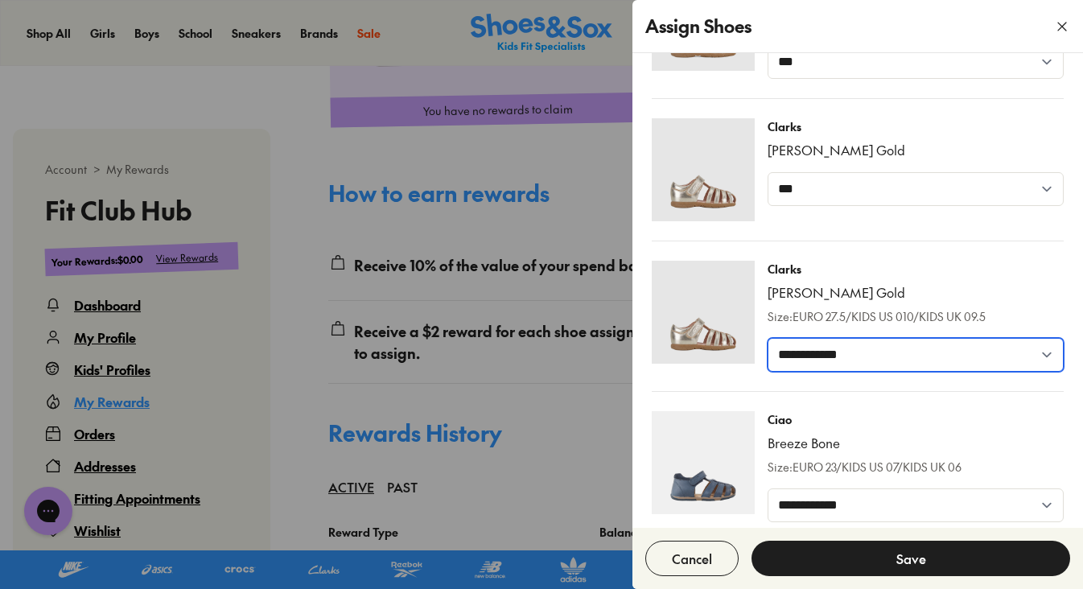
select select "*****"
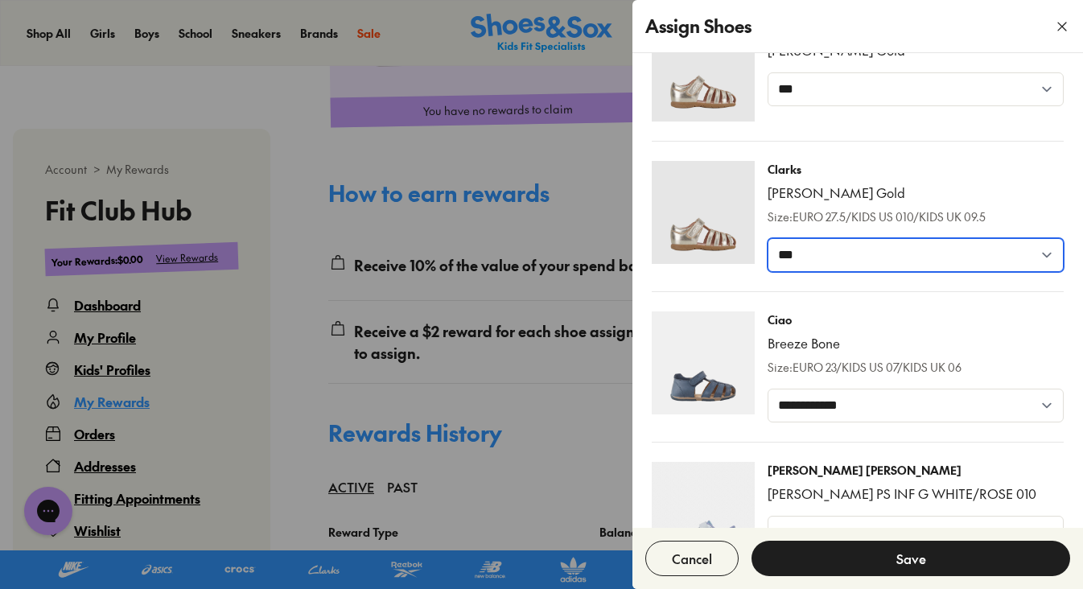
scroll to position [207, 0]
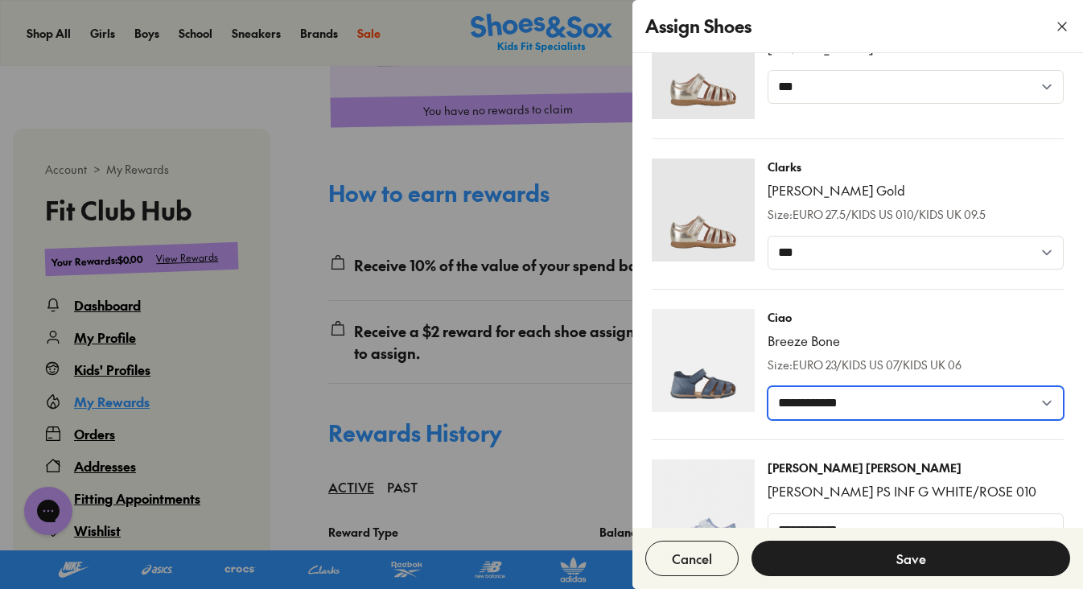
select select "*****"
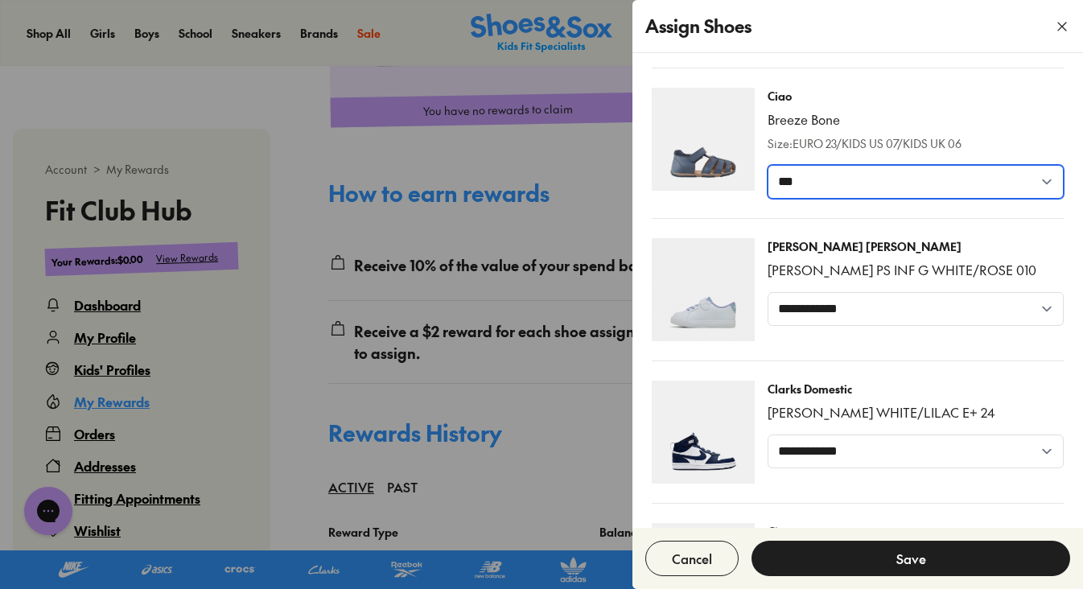
scroll to position [436, 0]
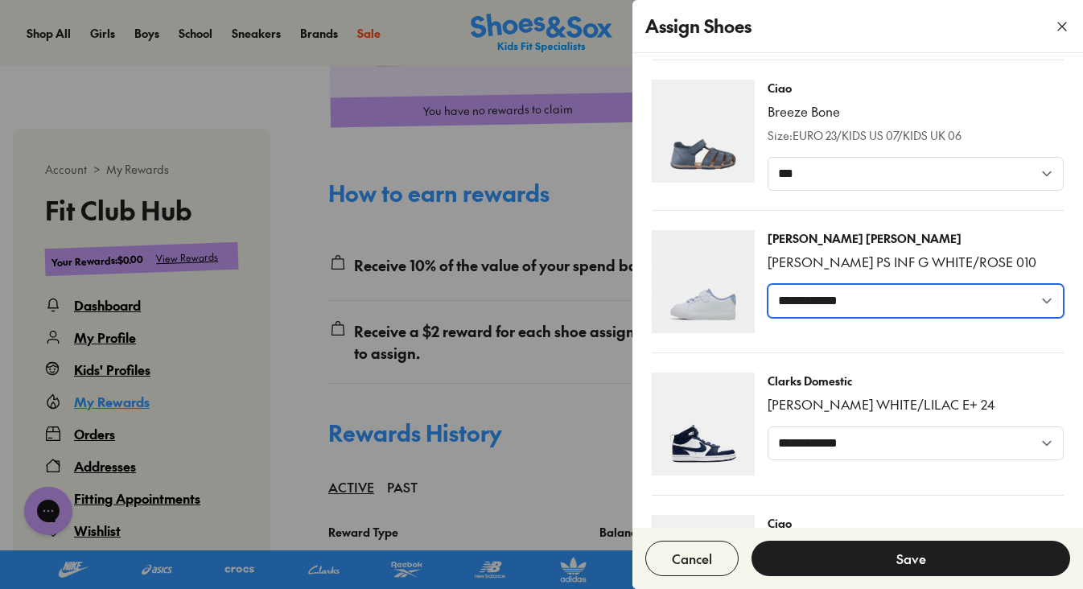
select select "*****"
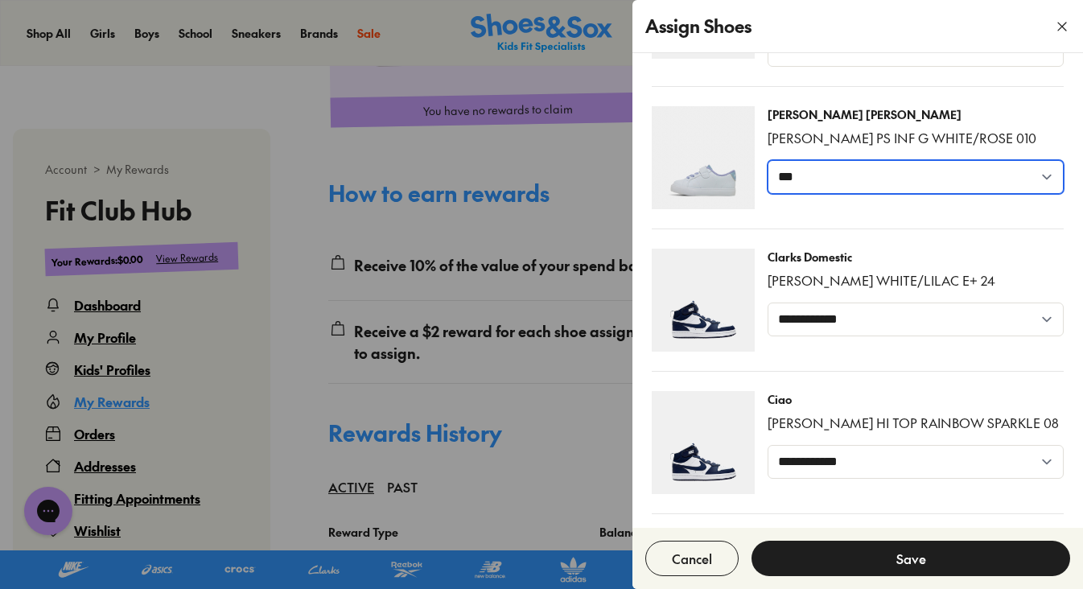
scroll to position [577, 0]
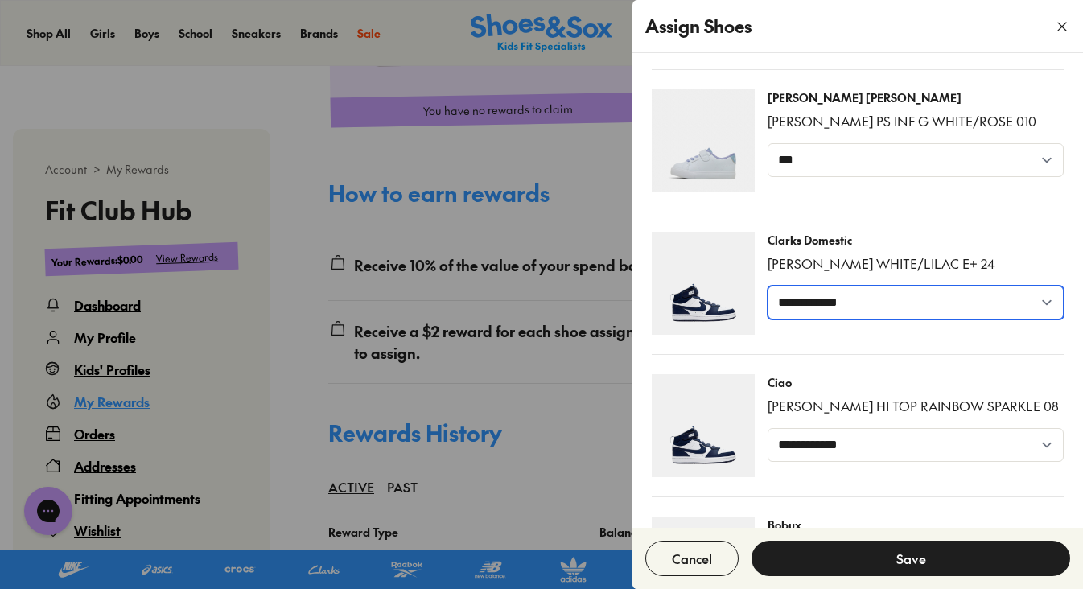
select select "******"
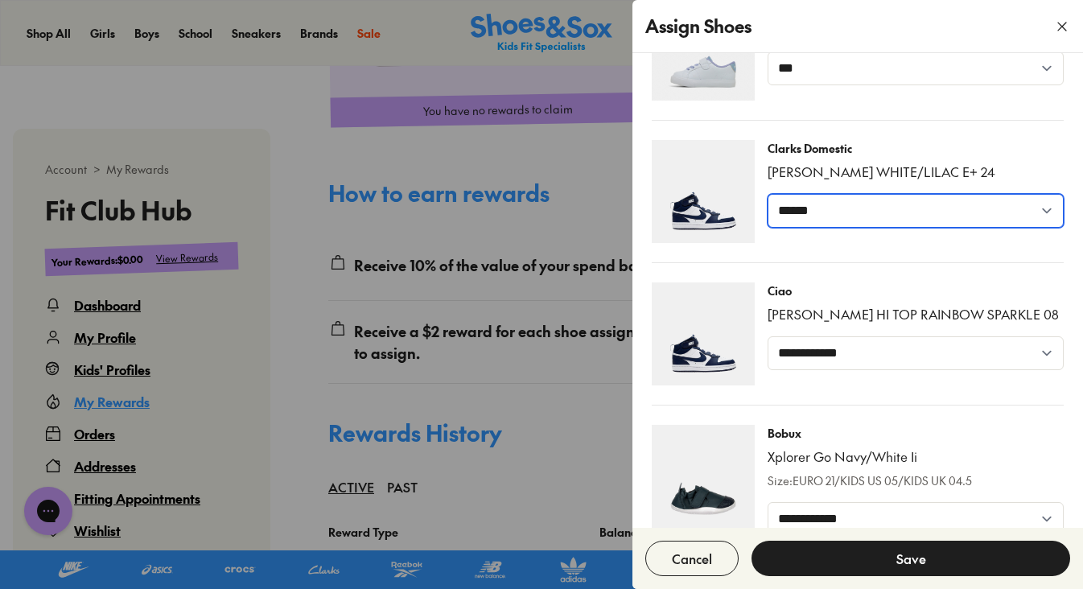
scroll to position [670, 0]
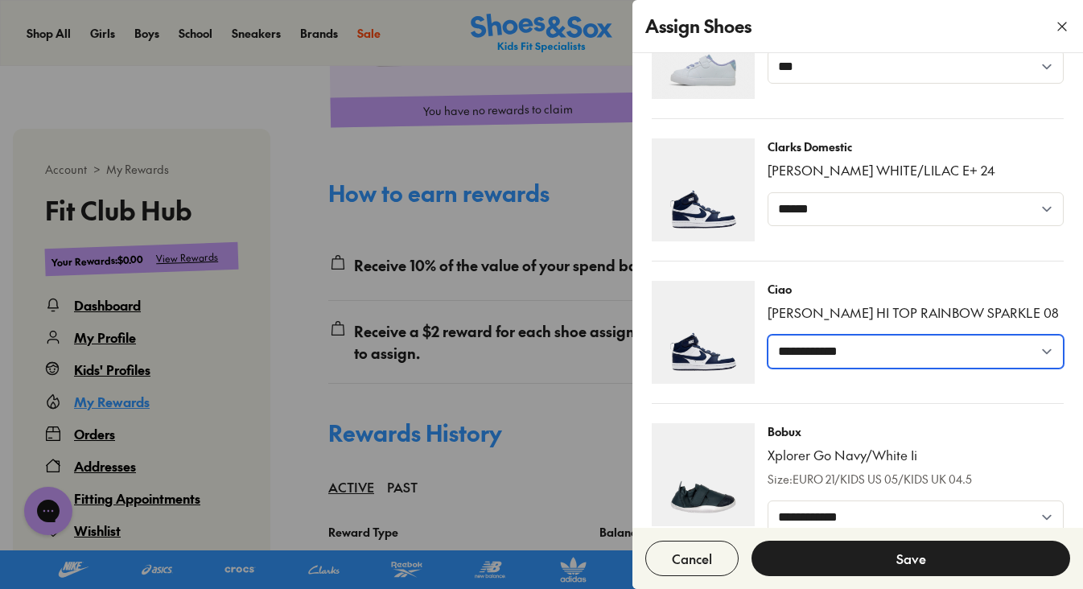
select select "*****"
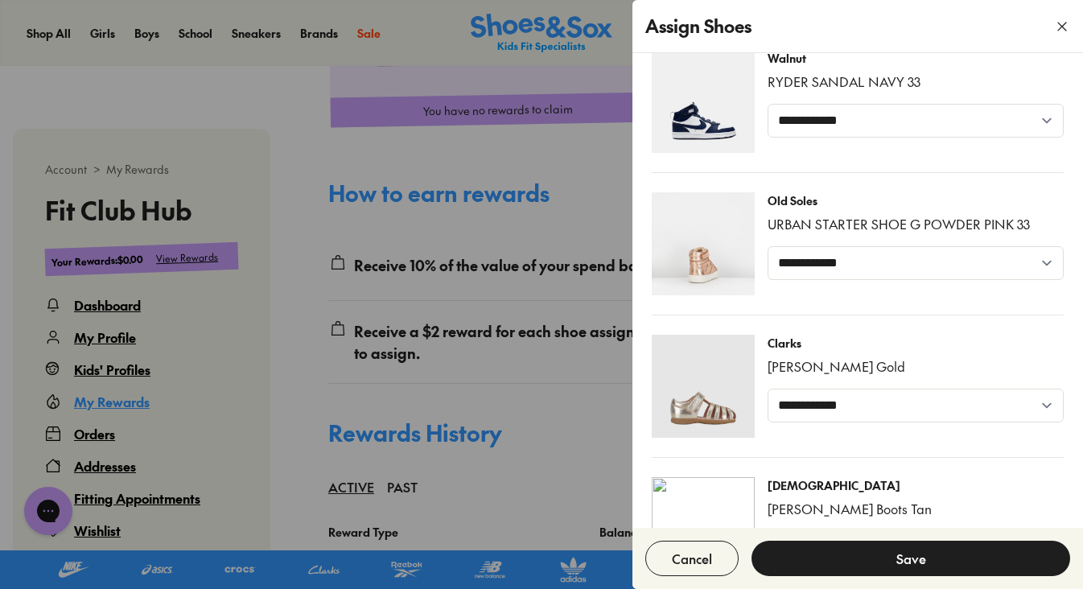
scroll to position [1416, 0]
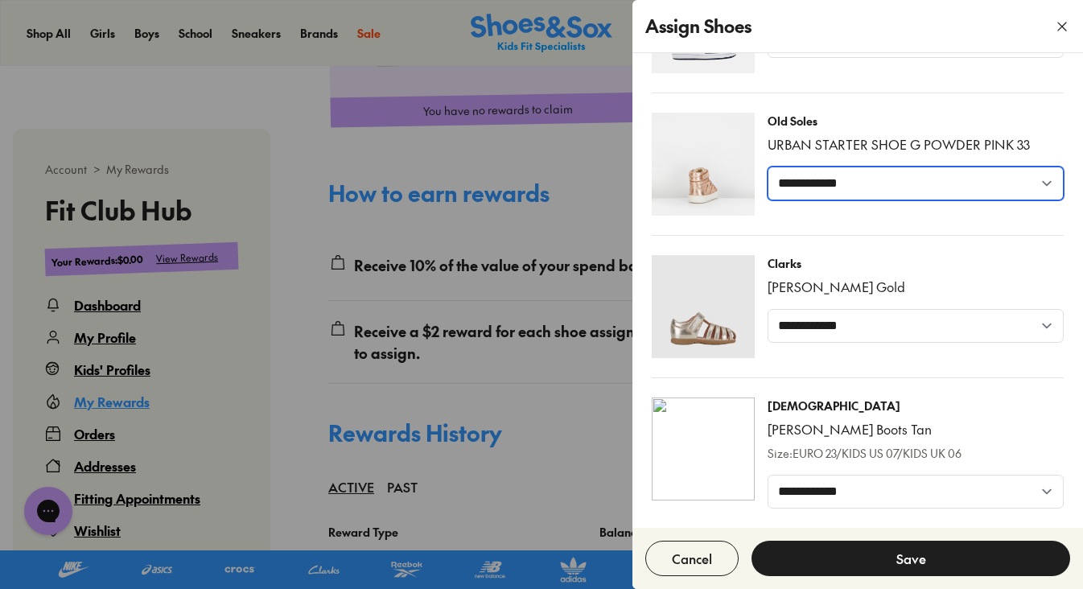
select select "******"
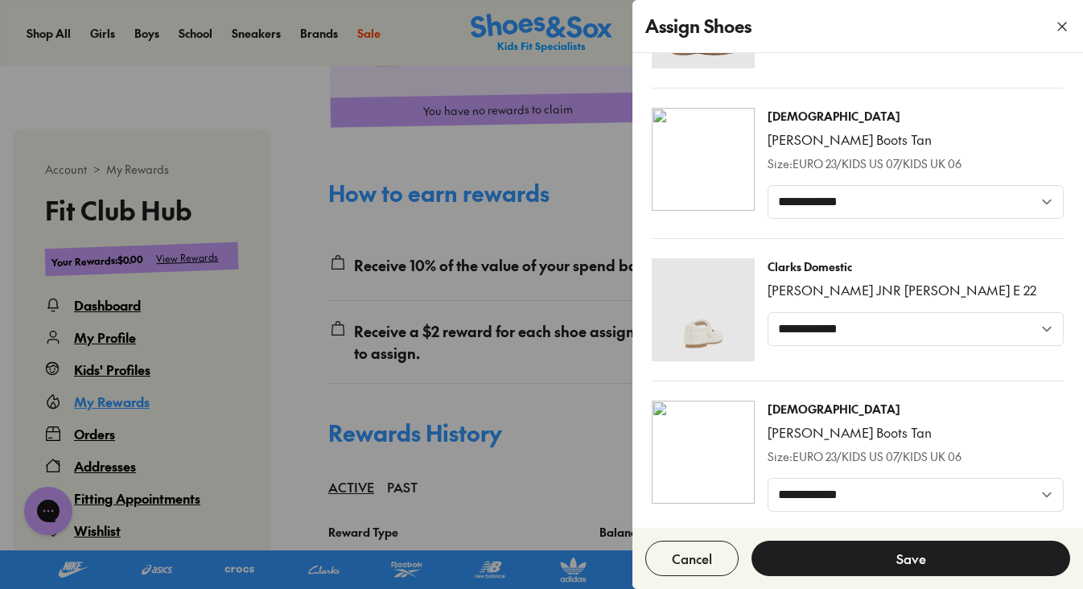
scroll to position [1705, 0]
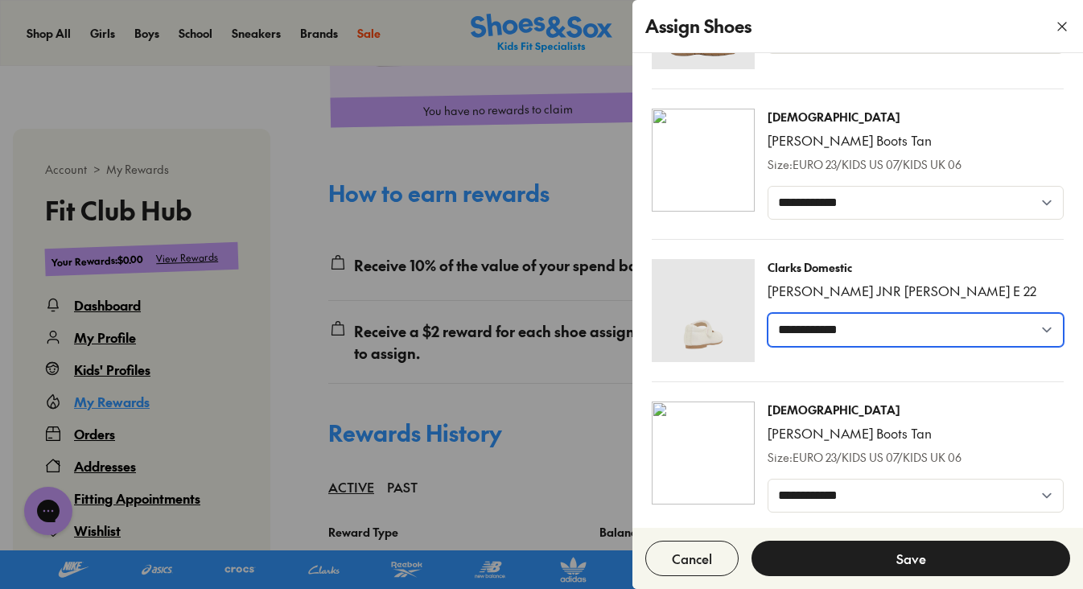
select select "******"
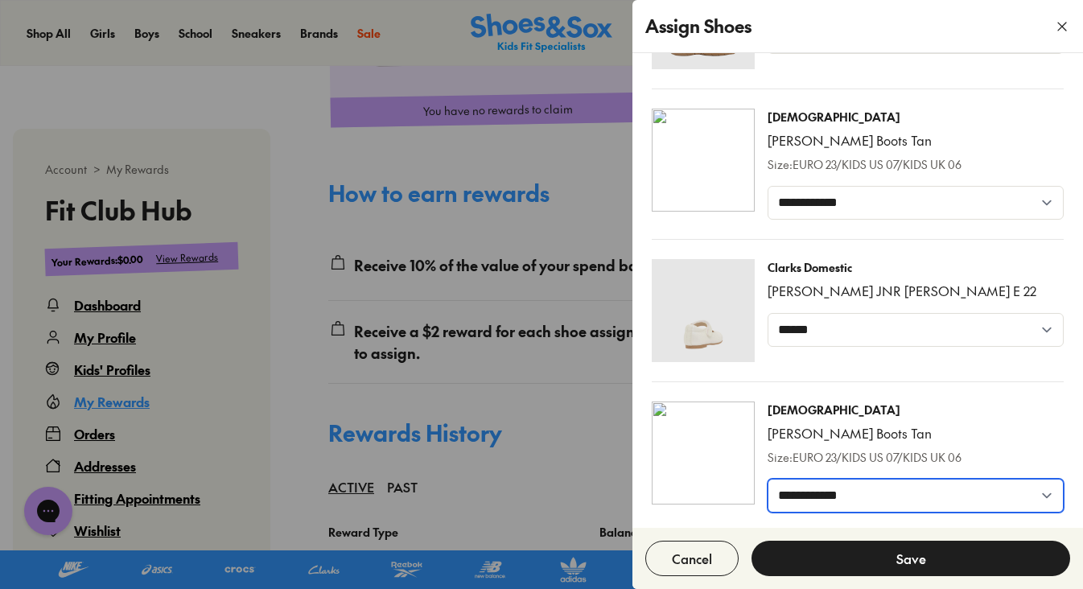
select select "*****"
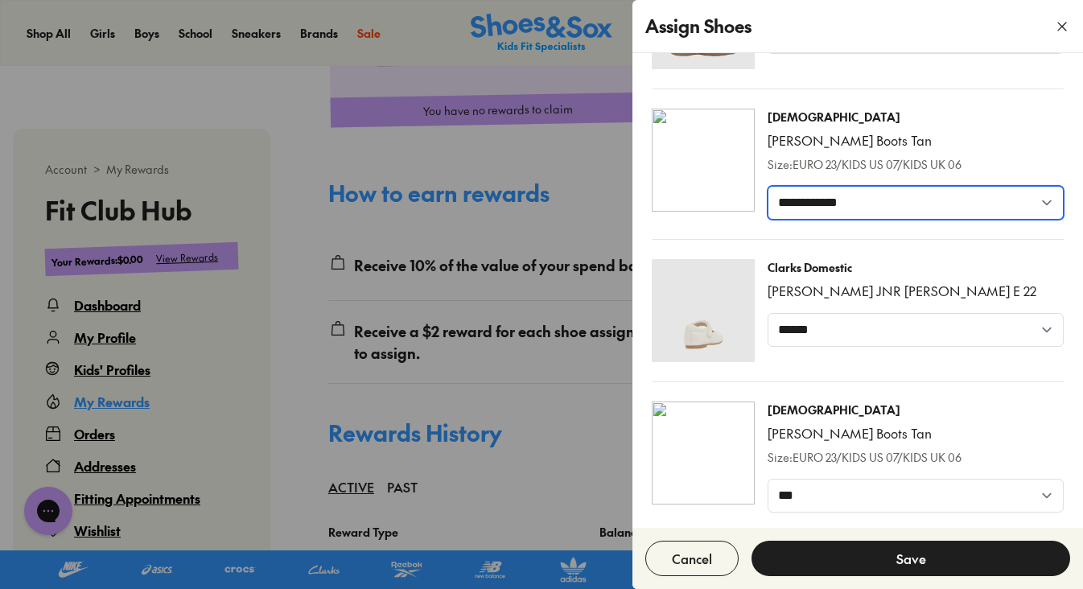
select select "*****"
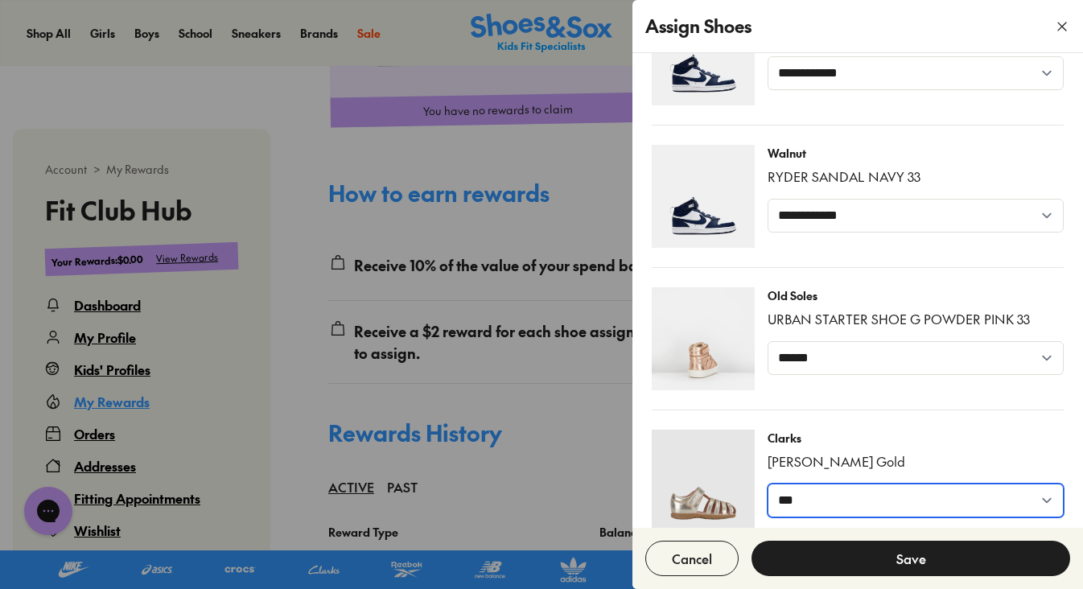
scroll to position [1222, 0]
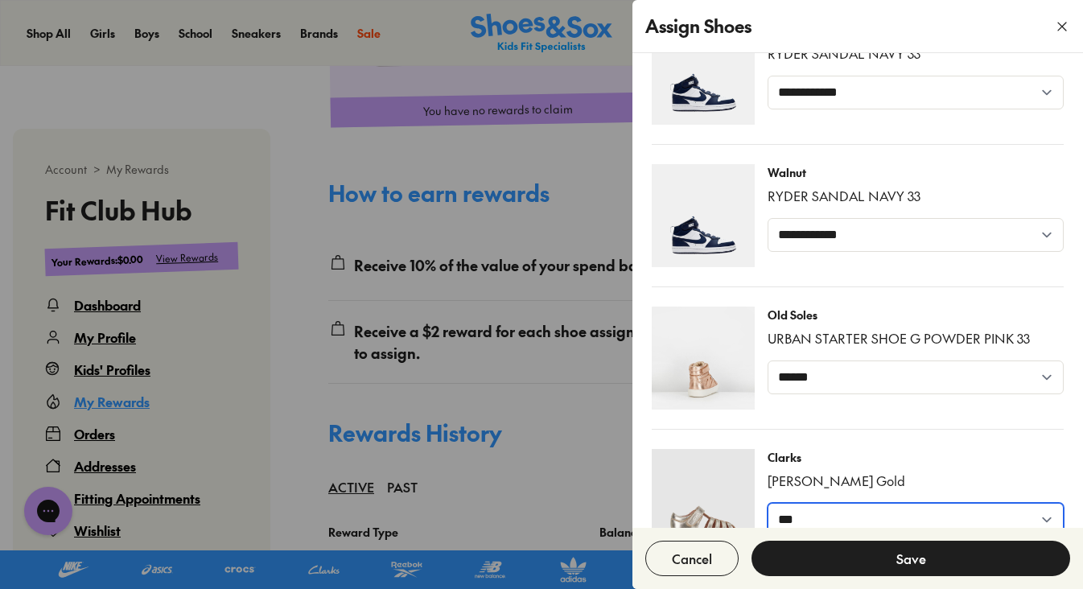
select select "*****"
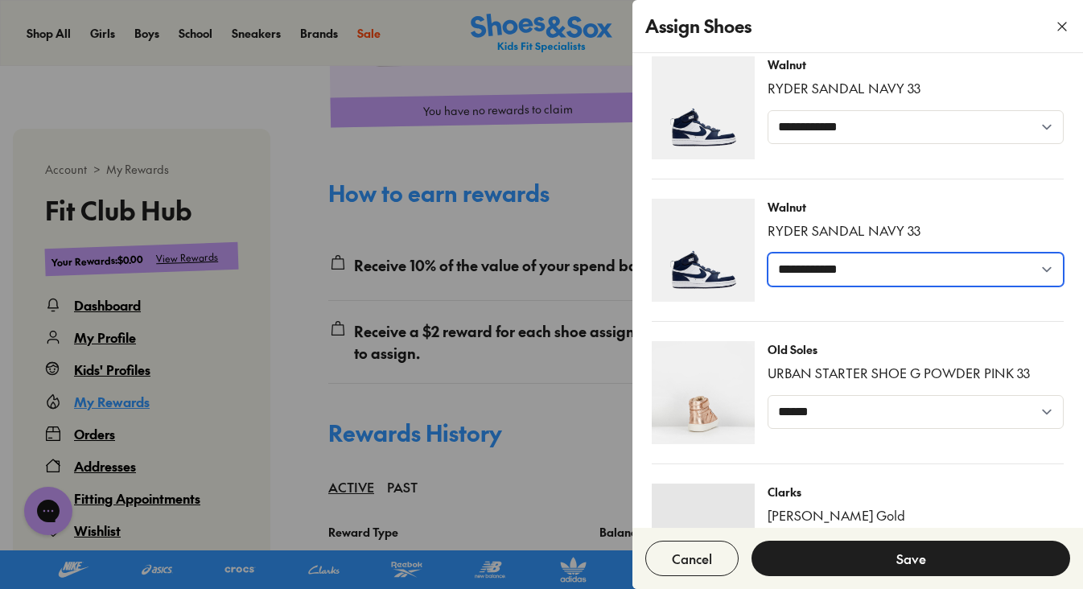
scroll to position [1186, 0]
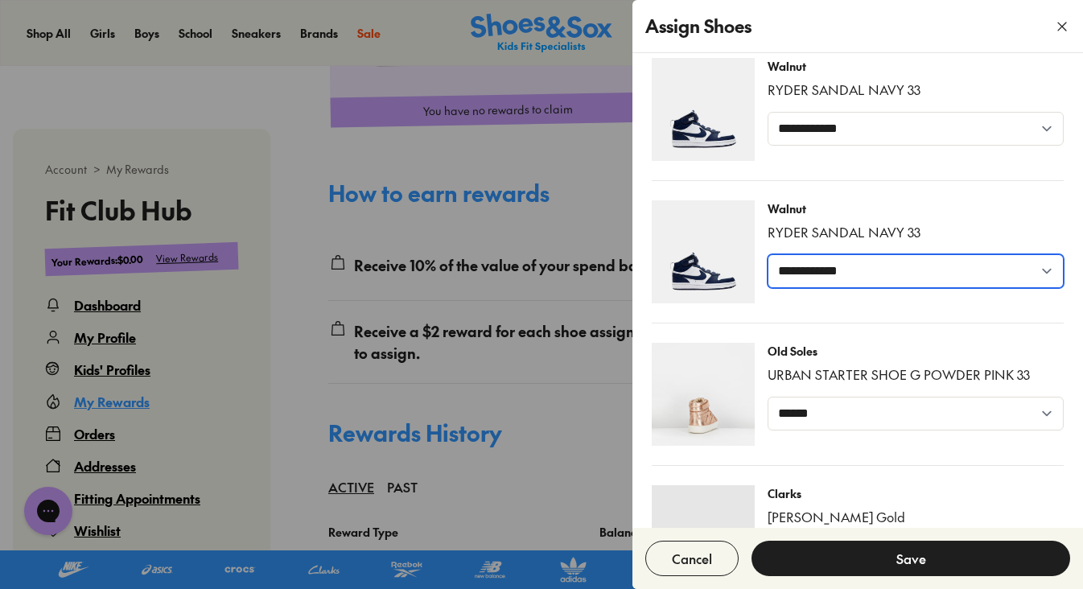
select select "*****"
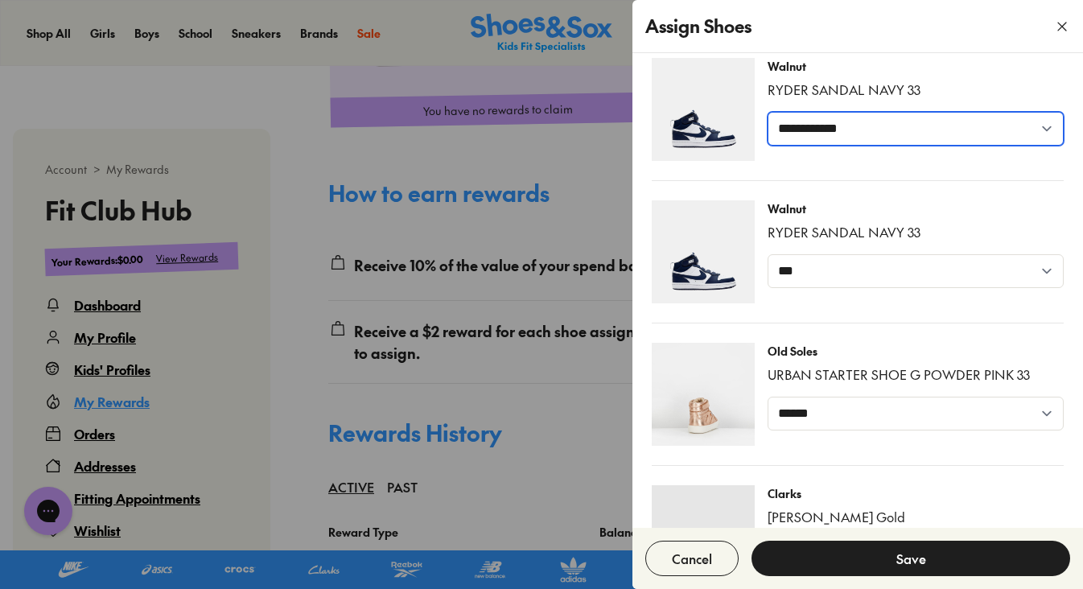
select select "*****"
click at [864, 560] on button "Save" at bounding box center [910, 558] width 319 height 35
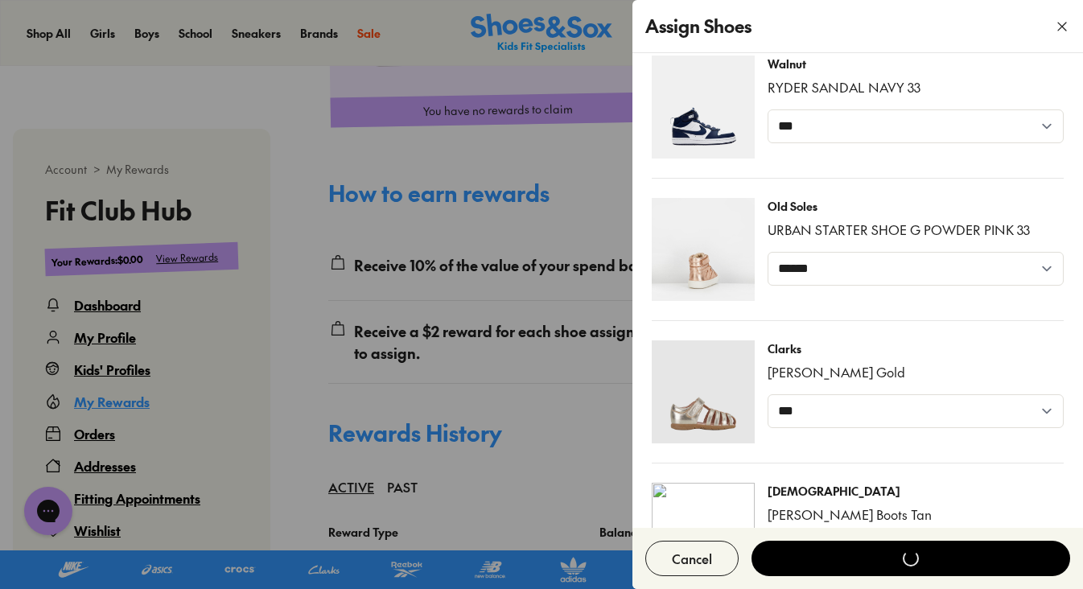
scroll to position [1350, 0]
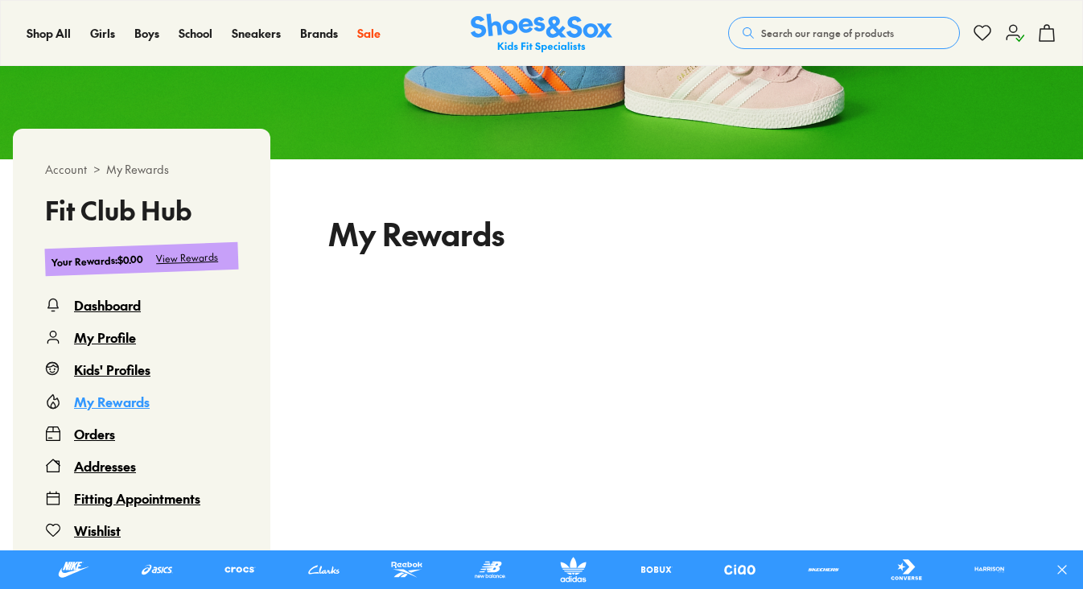
scroll to position [262, 0]
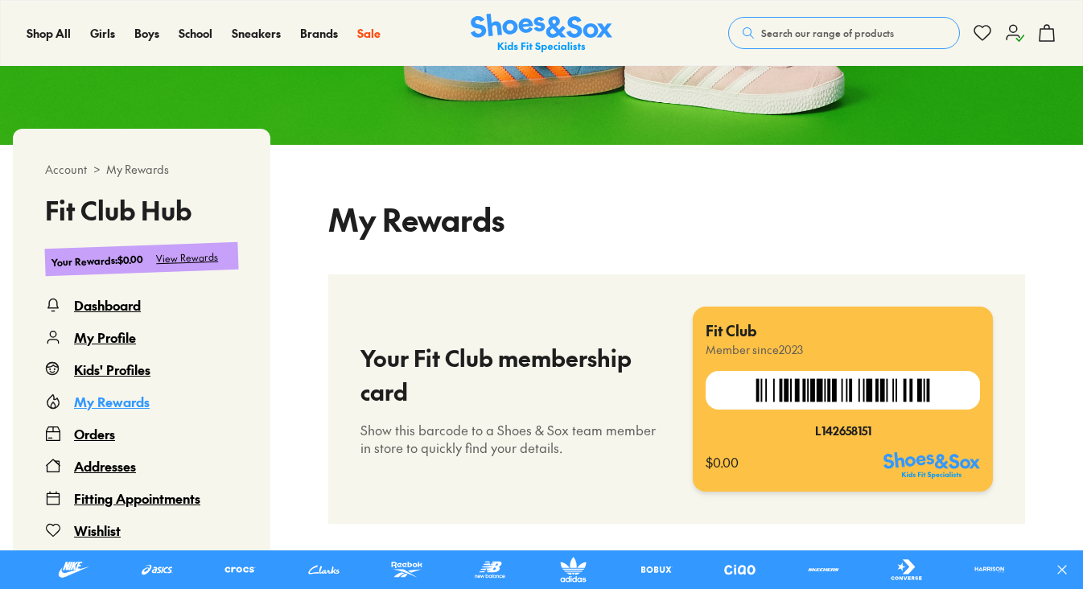
select select
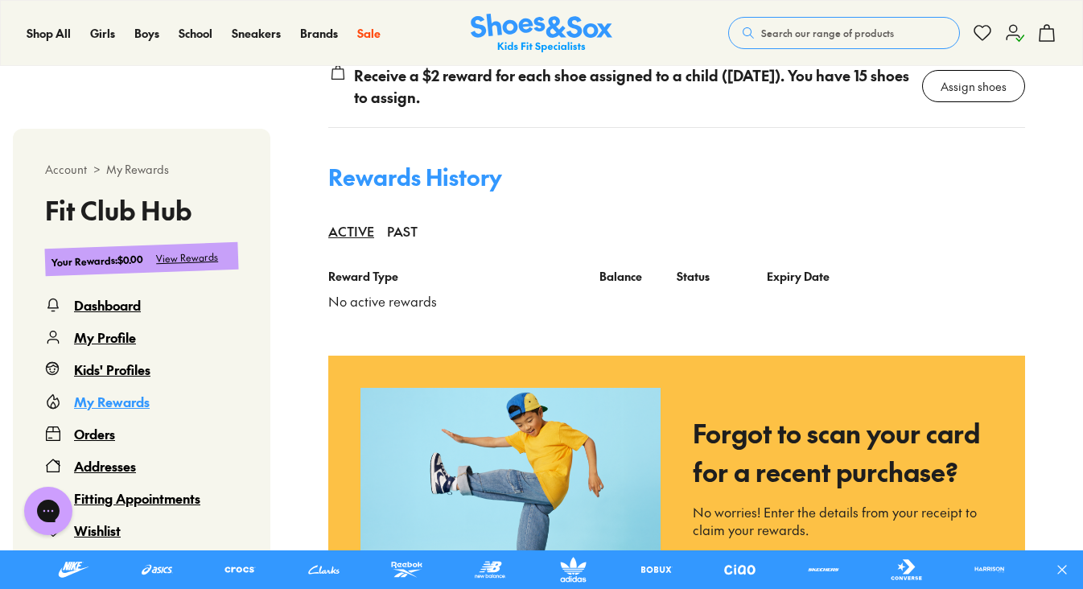
scroll to position [1236, 0]
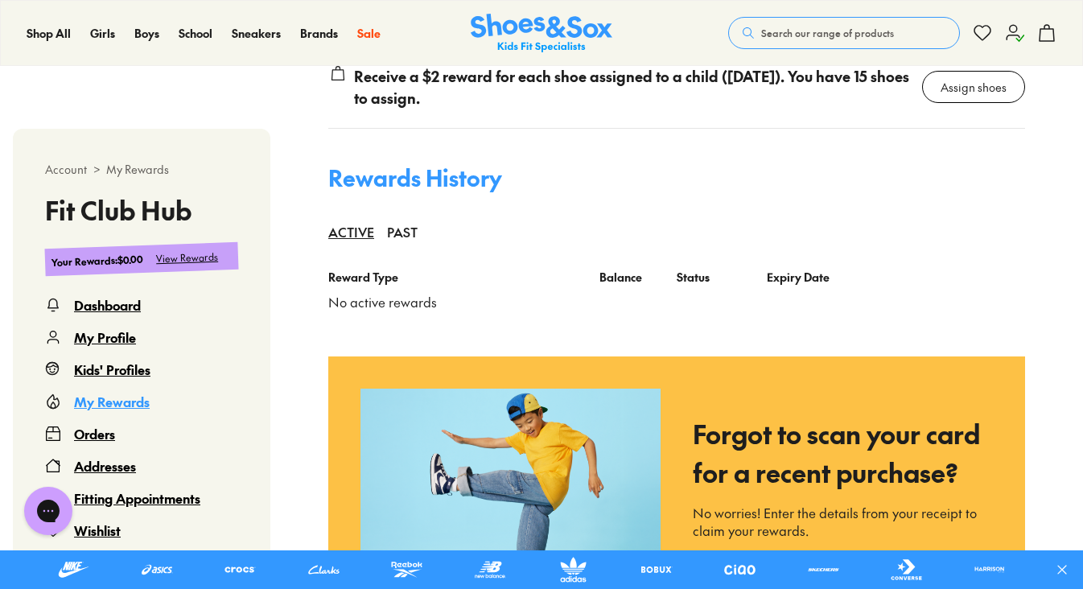
click at [104, 436] on div "Orders" at bounding box center [94, 433] width 41 height 19
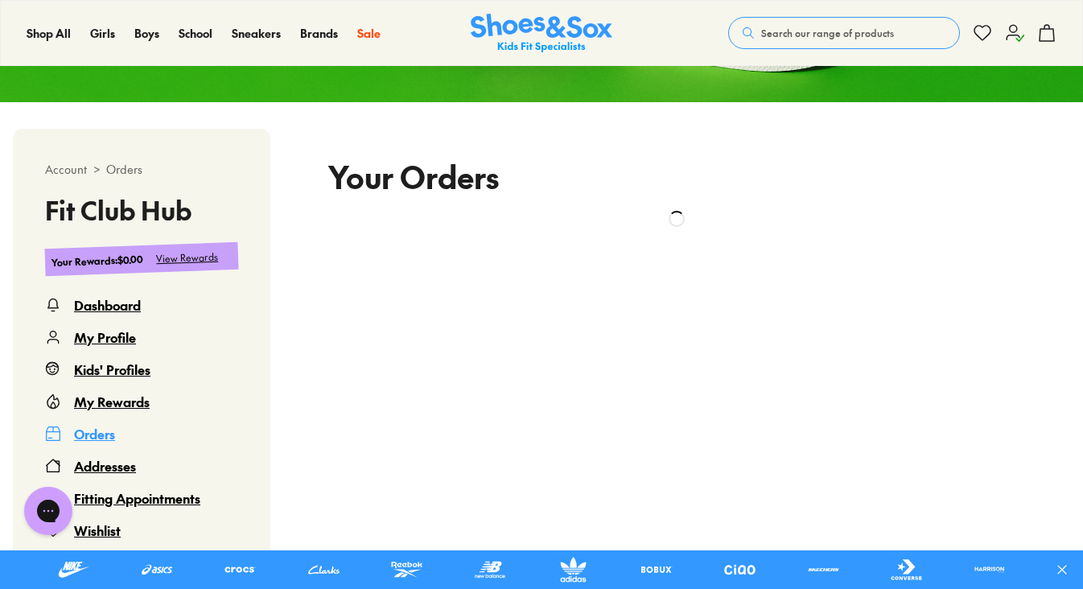
scroll to position [303, 0]
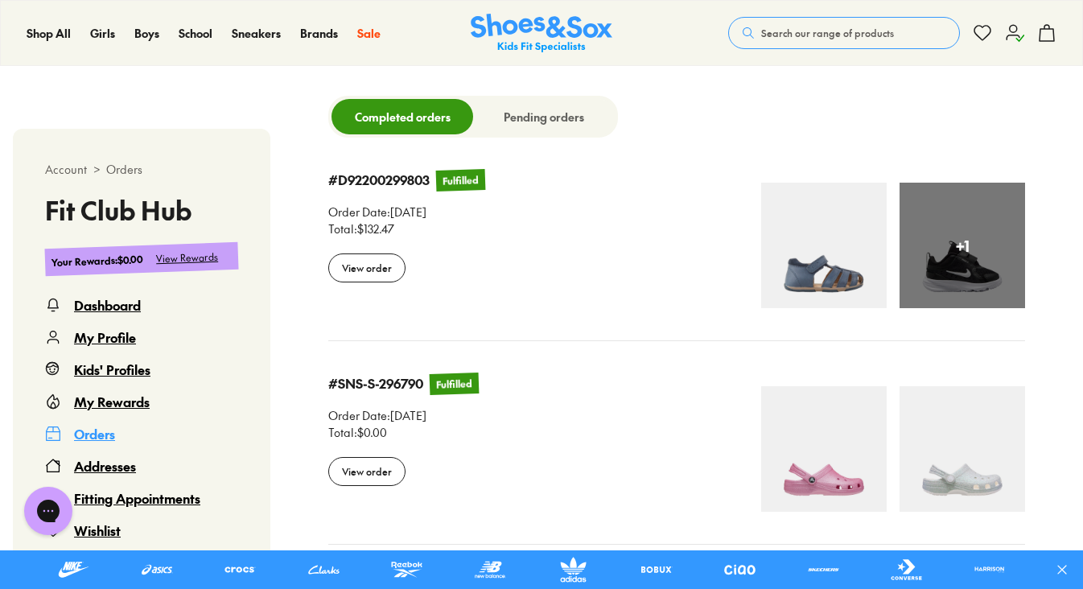
select select
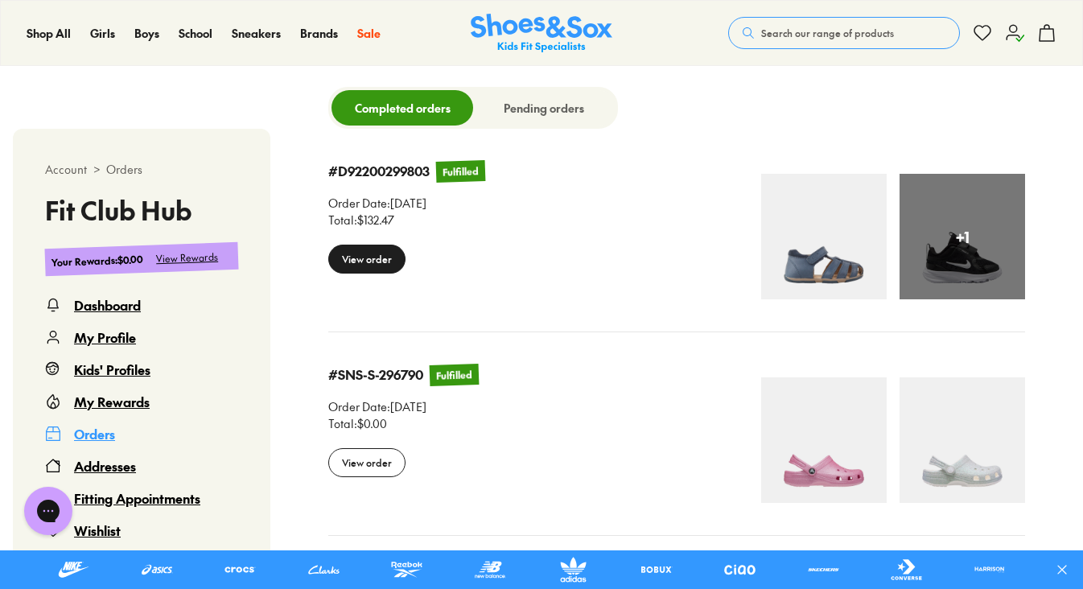
click at [352, 268] on div "View order" at bounding box center [366, 259] width 77 height 29
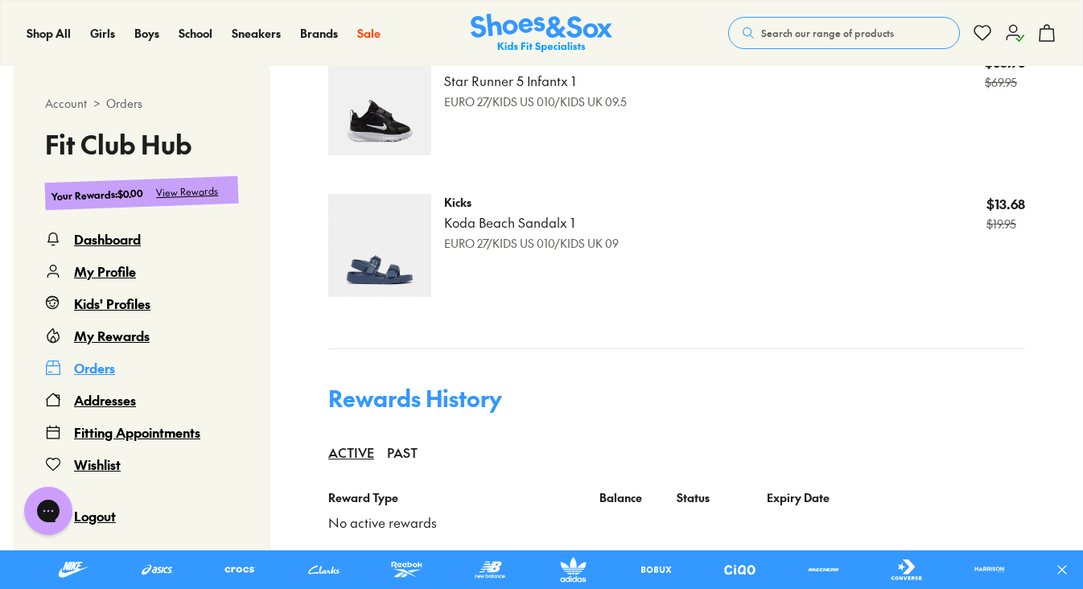
scroll to position [903, 0]
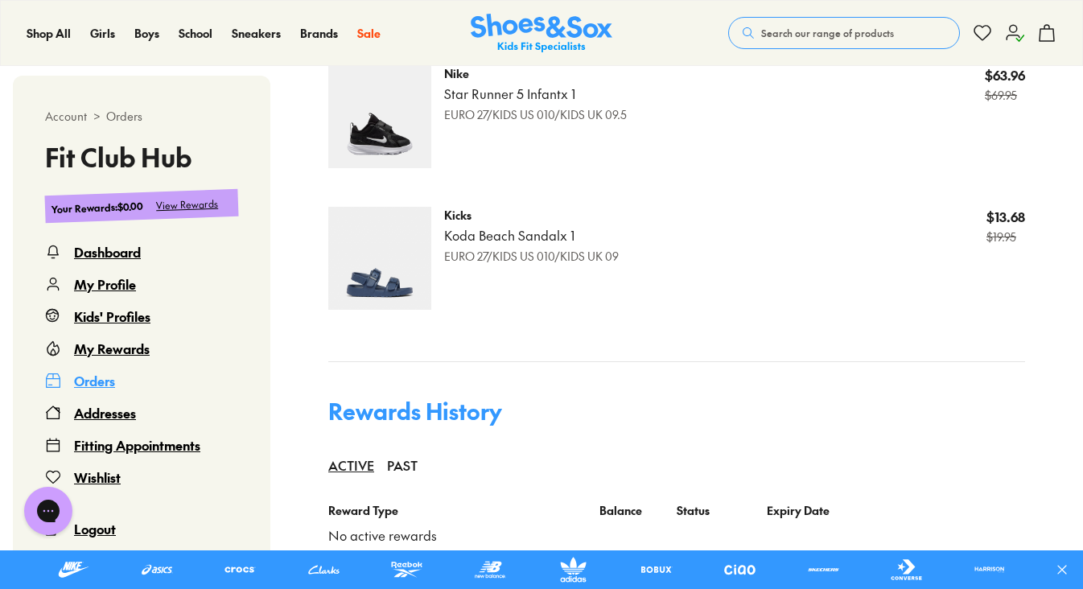
click at [119, 352] on div "My Rewards" at bounding box center [112, 348] width 76 height 19
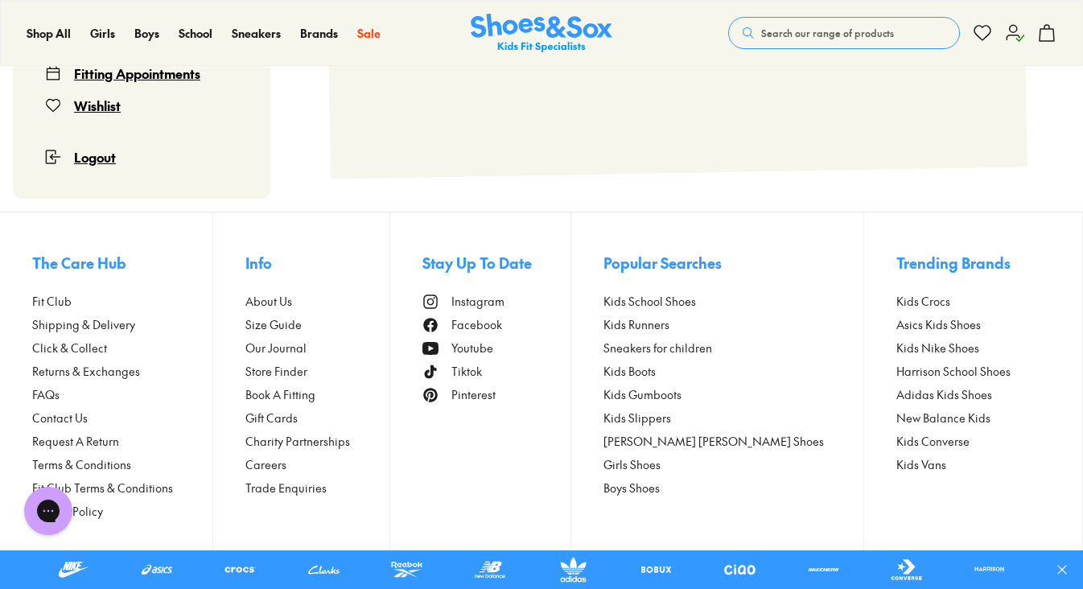
scroll to position [98, 0]
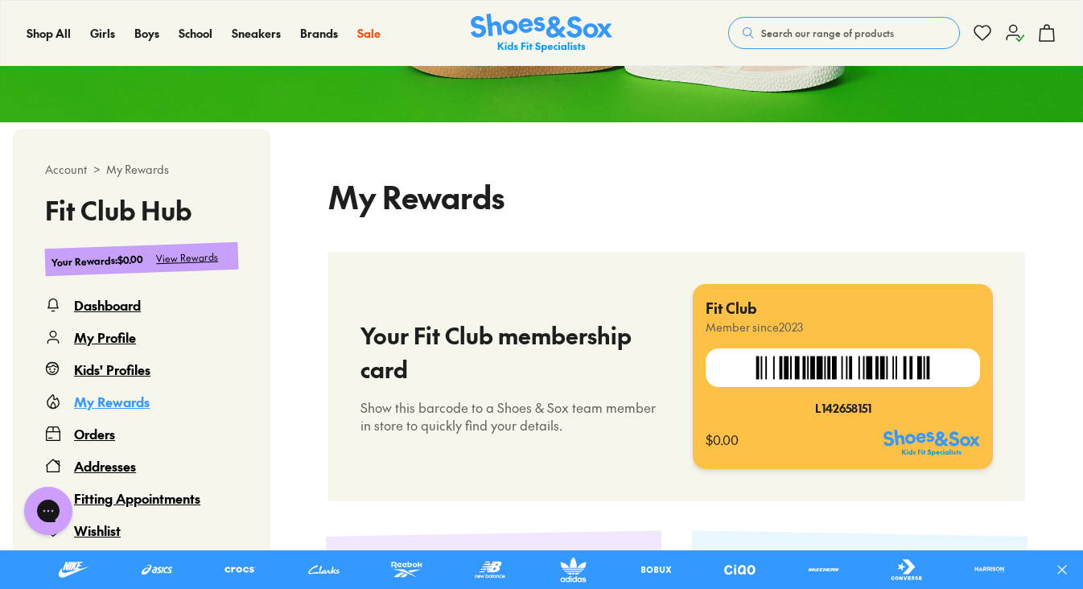
select select
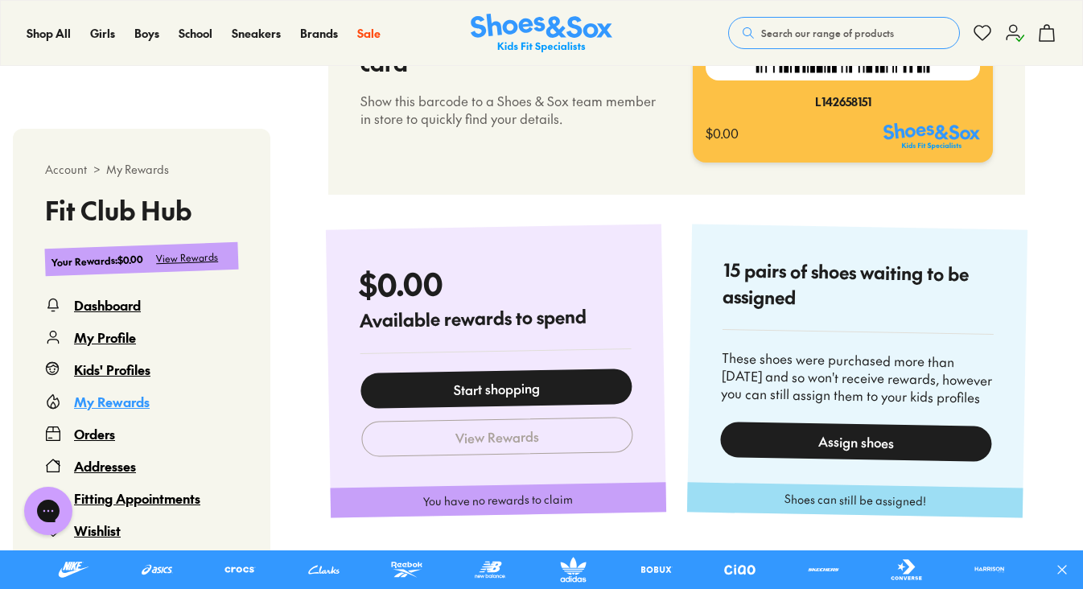
scroll to position [596, 0]
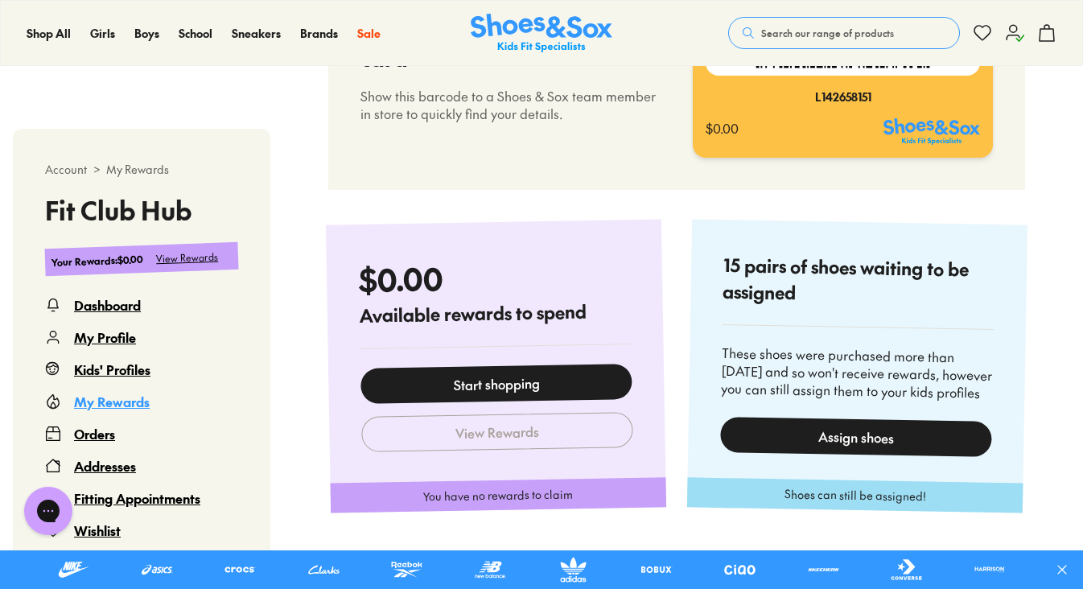
click at [820, 443] on div "Assign shoes" at bounding box center [856, 437] width 272 height 40
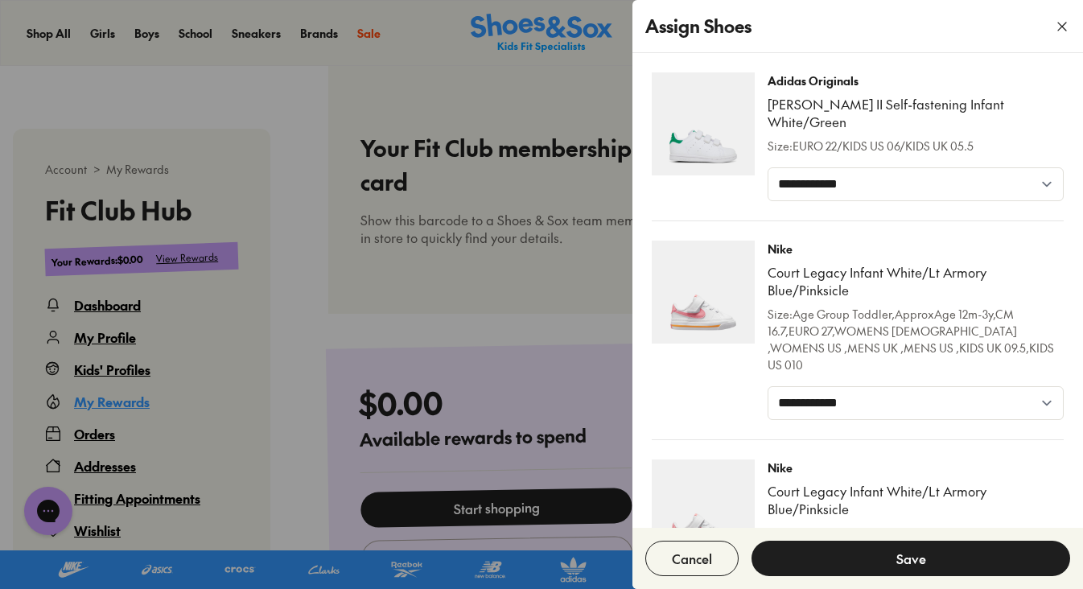
scroll to position [306, 0]
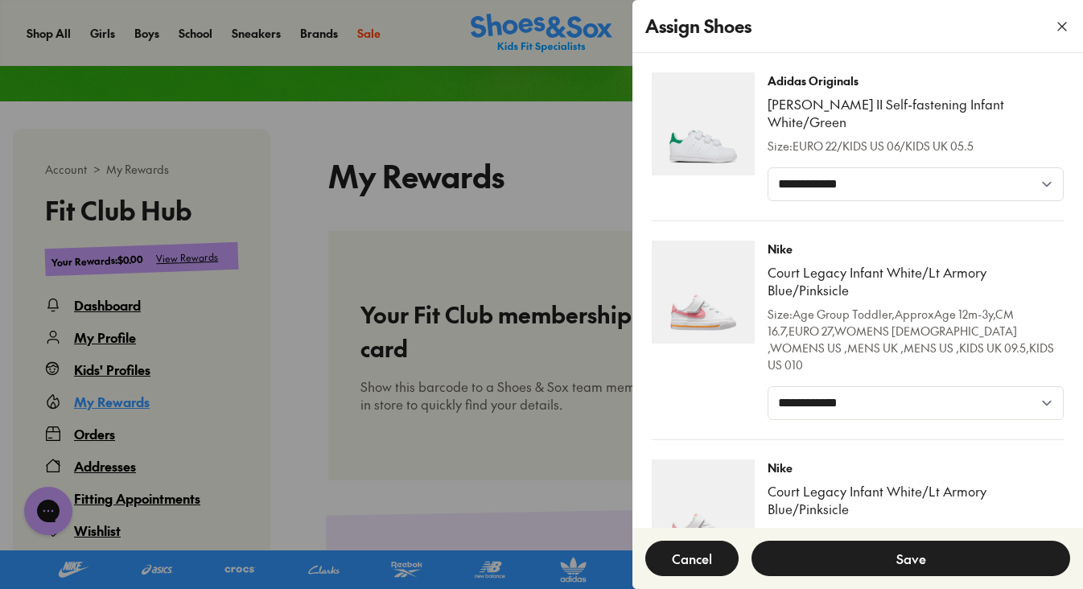
click at [689, 545] on button "Cancel" at bounding box center [691, 558] width 93 height 35
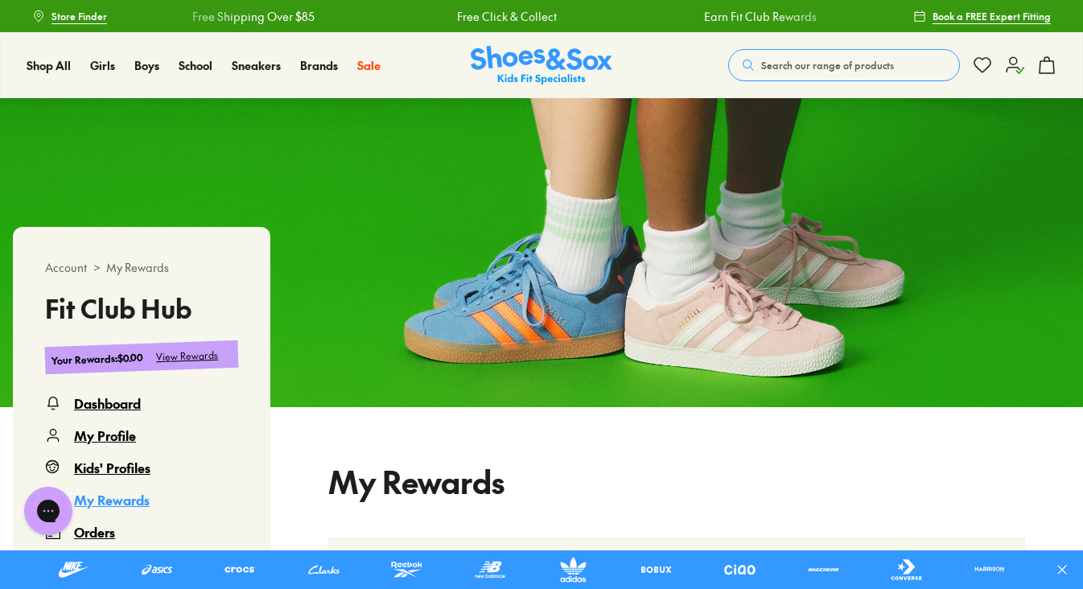
scroll to position [0, 0]
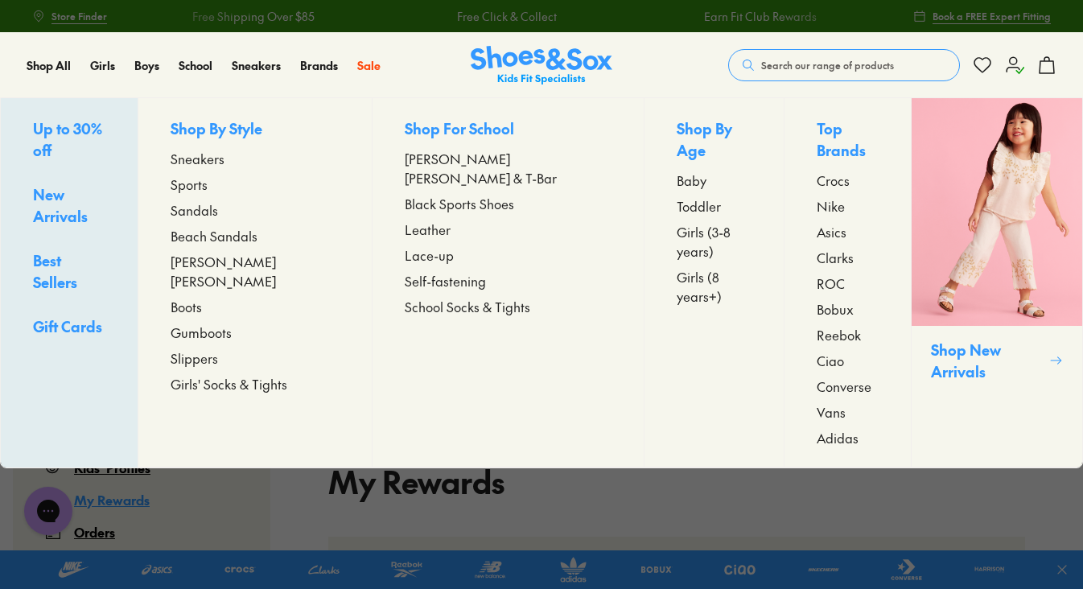
click at [218, 204] on span "Sandals" at bounding box center [194, 209] width 47 height 19
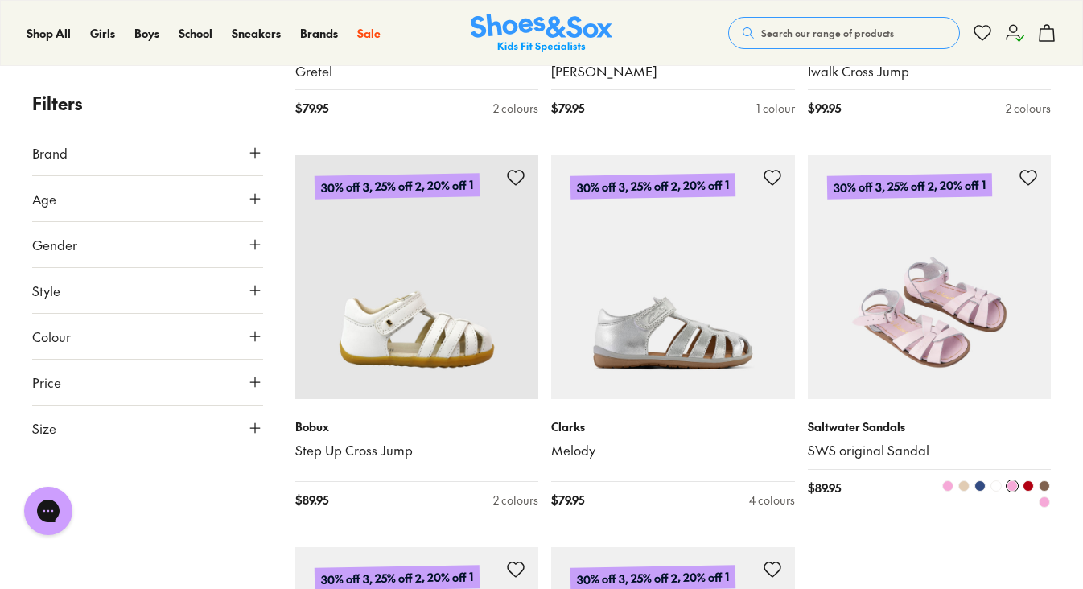
scroll to position [3655, 0]
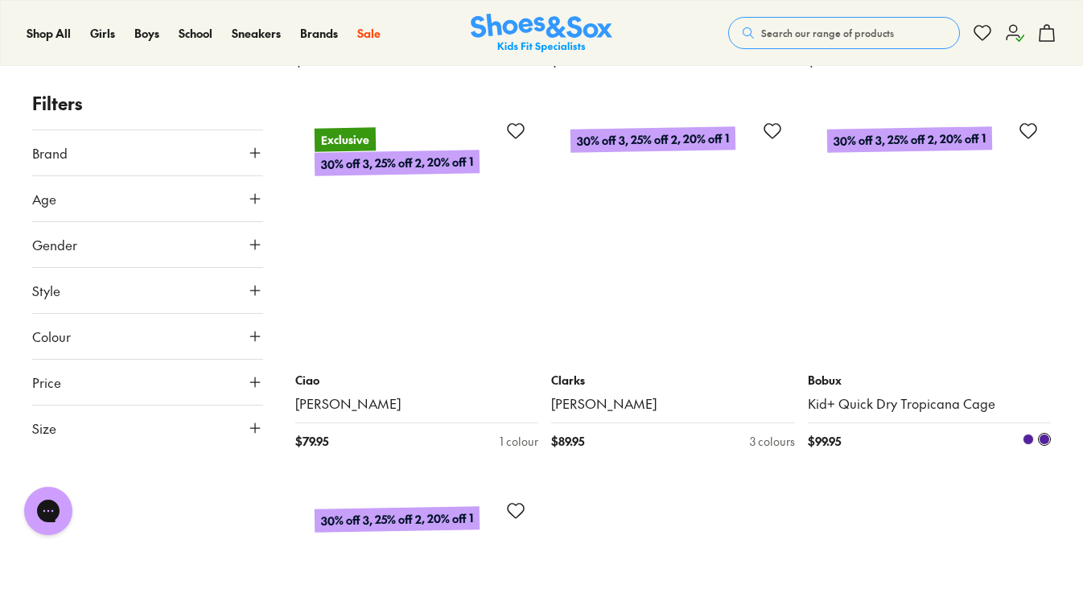
scroll to position [7868, 0]
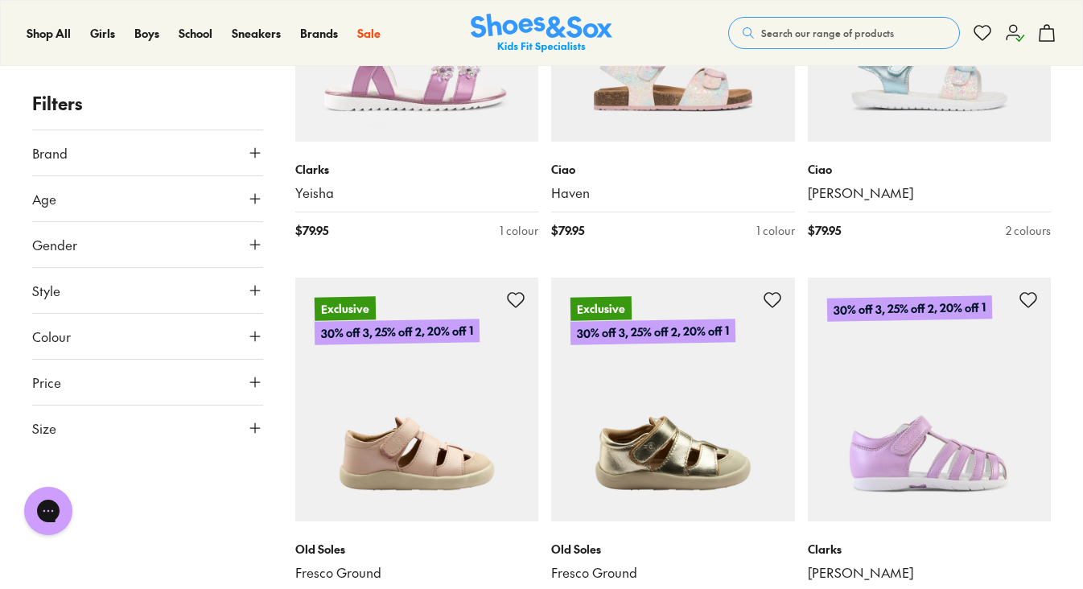
scroll to position [6755, 0]
